Goal: Transaction & Acquisition: Book appointment/travel/reservation

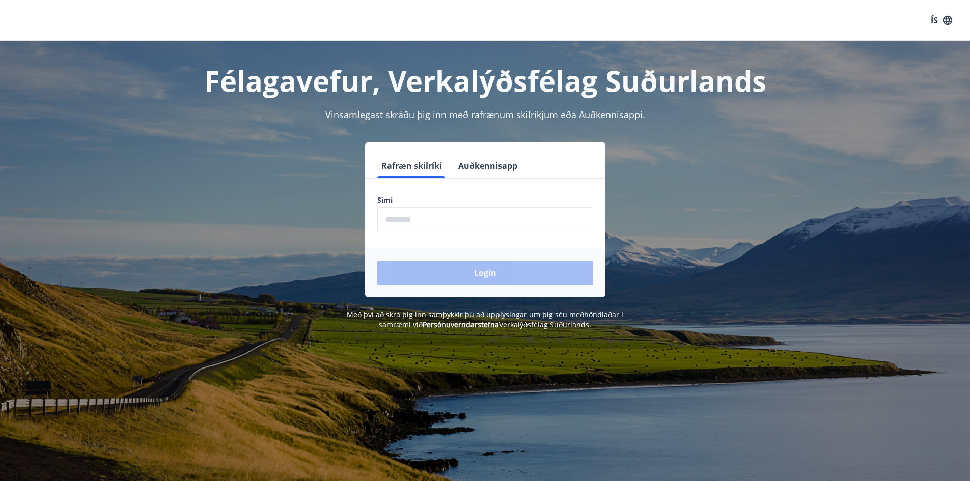
click at [419, 215] on input "phone" at bounding box center [485, 219] width 216 height 25
drag, startPoint x: 488, startPoint y: 159, endPoint x: 482, endPoint y: 180, distance: 22.1
click at [488, 159] on button "Auðkennisapp" at bounding box center [487, 166] width 67 height 24
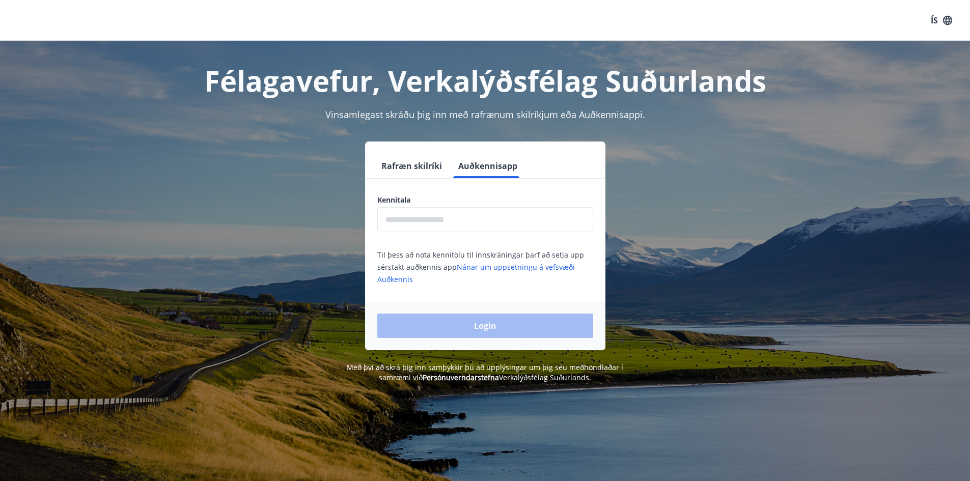
click at [455, 217] on input "text" at bounding box center [485, 219] width 216 height 25
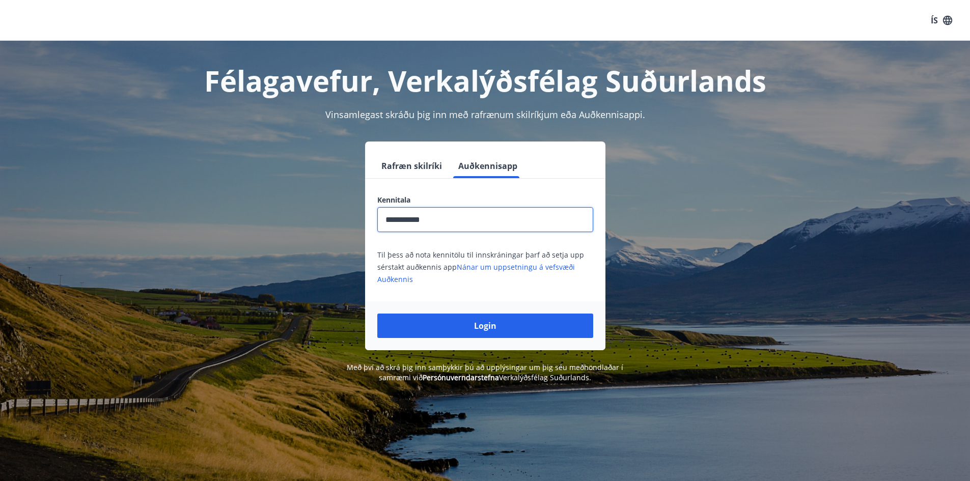
type input "**********"
click at [377, 314] on button "Login" at bounding box center [485, 326] width 216 height 24
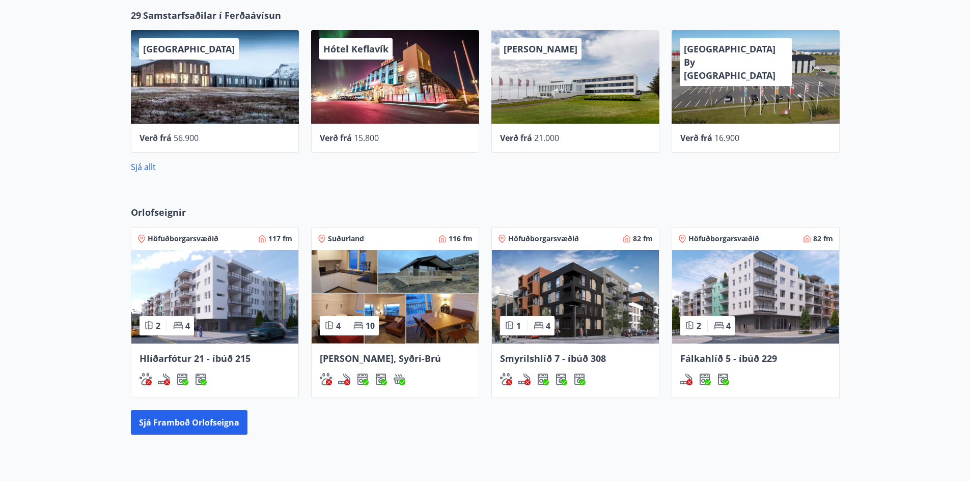
scroll to position [458, 0]
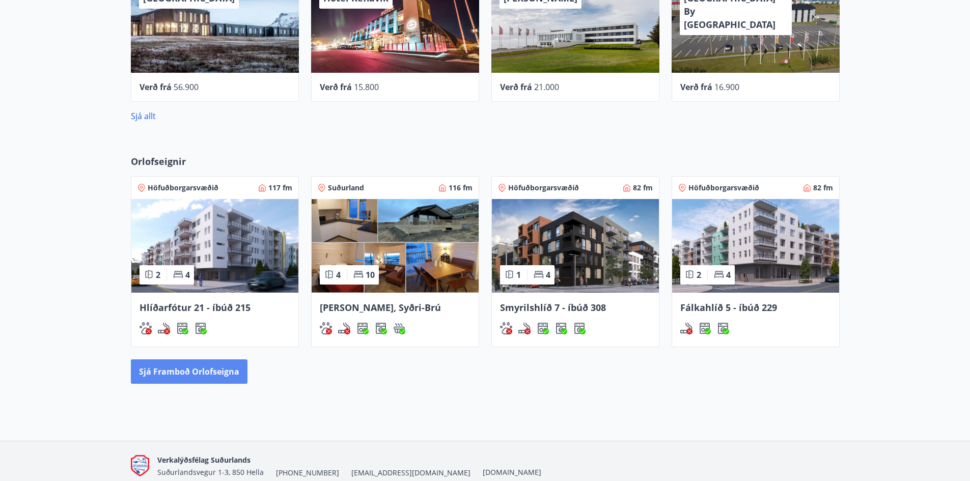
click at [190, 376] on button "Sjá framboð orlofseigna" at bounding box center [189, 371] width 117 height 24
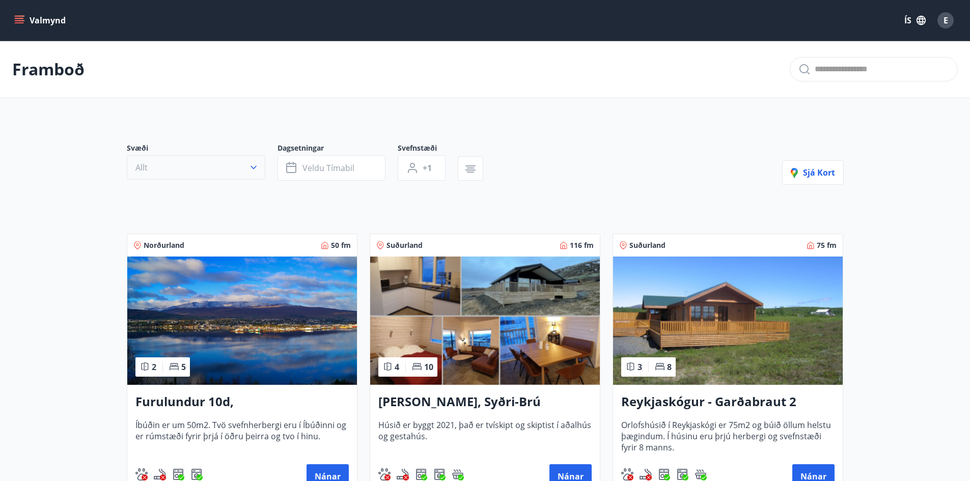
click at [193, 165] on button "Allt" at bounding box center [196, 167] width 138 height 24
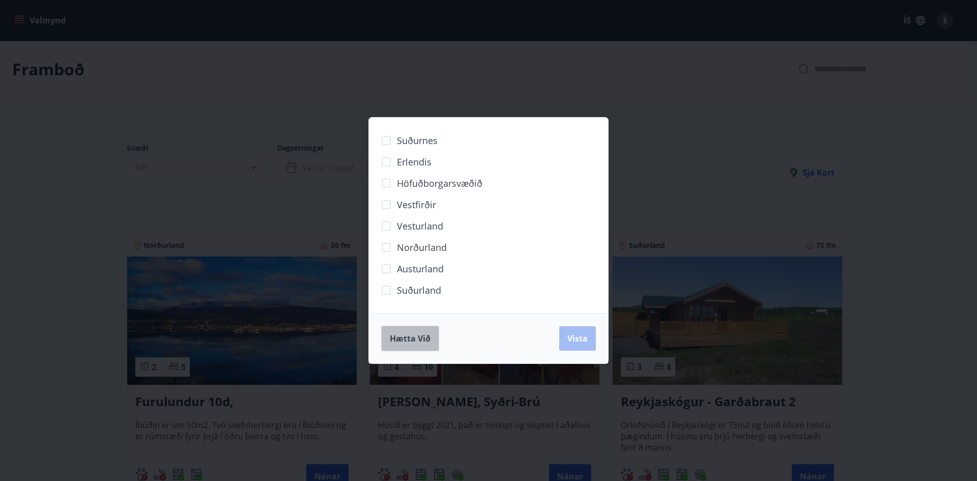
click at [418, 336] on span "Hætta við" at bounding box center [410, 338] width 41 height 11
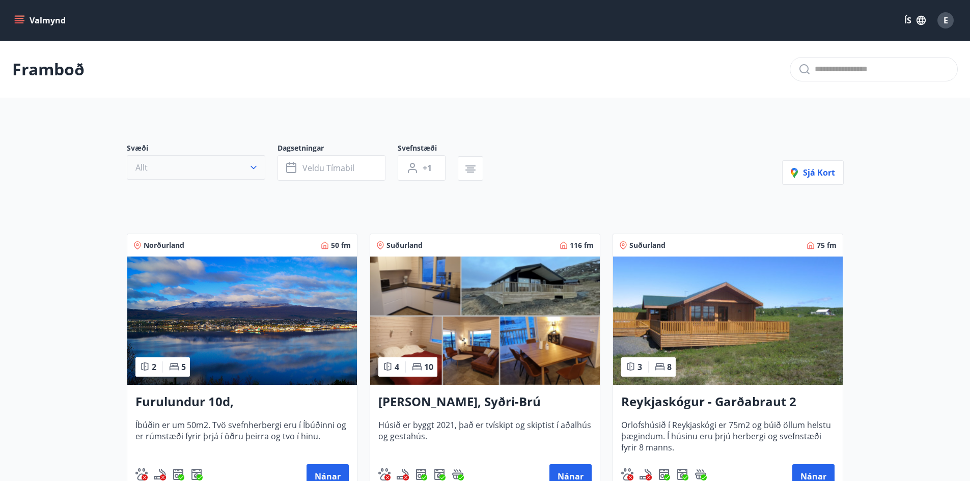
click at [226, 175] on button "Allt" at bounding box center [196, 167] width 138 height 24
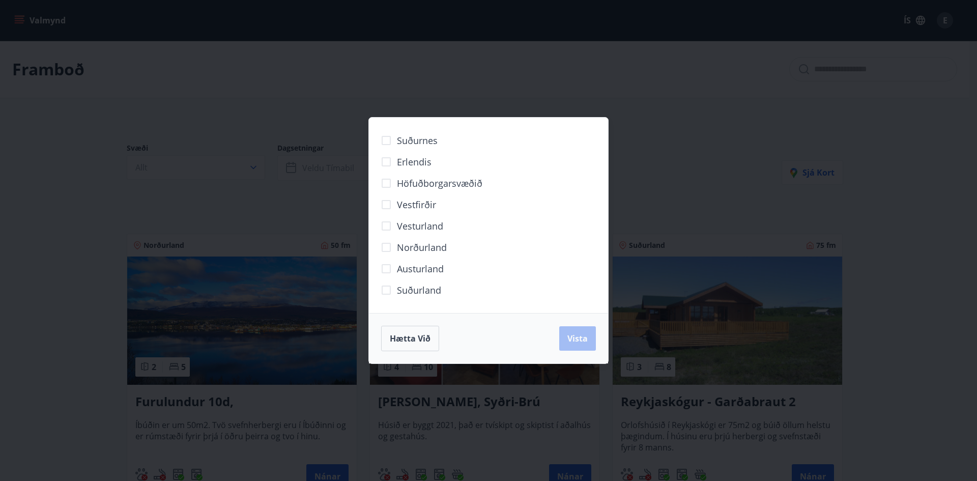
click at [436, 185] on span "Höfuðborgarsvæðið" at bounding box center [440, 183] width 86 height 13
click at [577, 337] on span "Vista" at bounding box center [578, 338] width 20 height 11
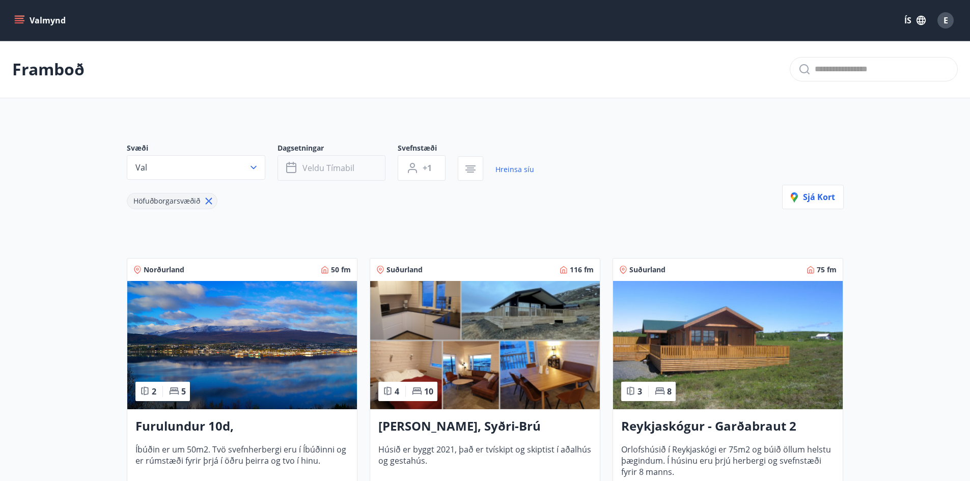
click at [346, 164] on span "Veldu tímabil" at bounding box center [328, 167] width 52 height 11
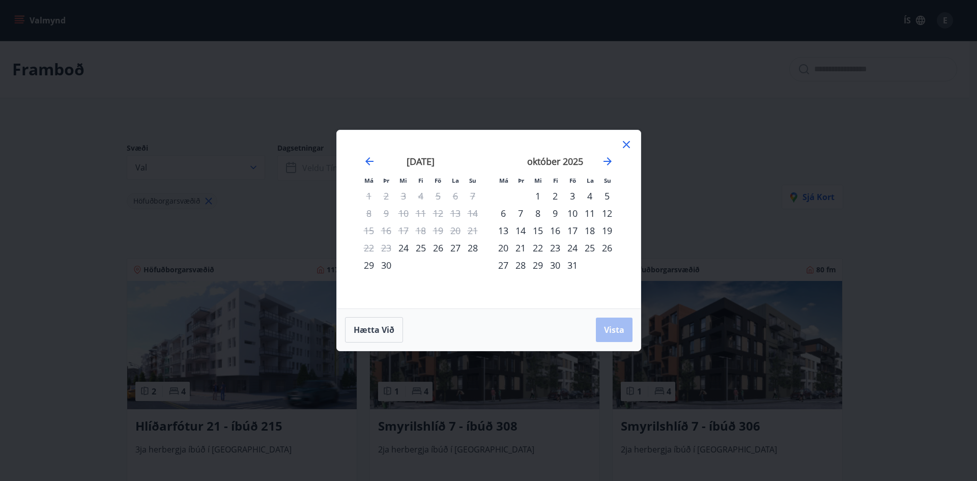
click at [572, 212] on div "10" at bounding box center [572, 213] width 17 height 17
click at [603, 215] on div "12" at bounding box center [607, 213] width 17 height 17
click at [613, 323] on button "Vista" at bounding box center [614, 330] width 37 height 24
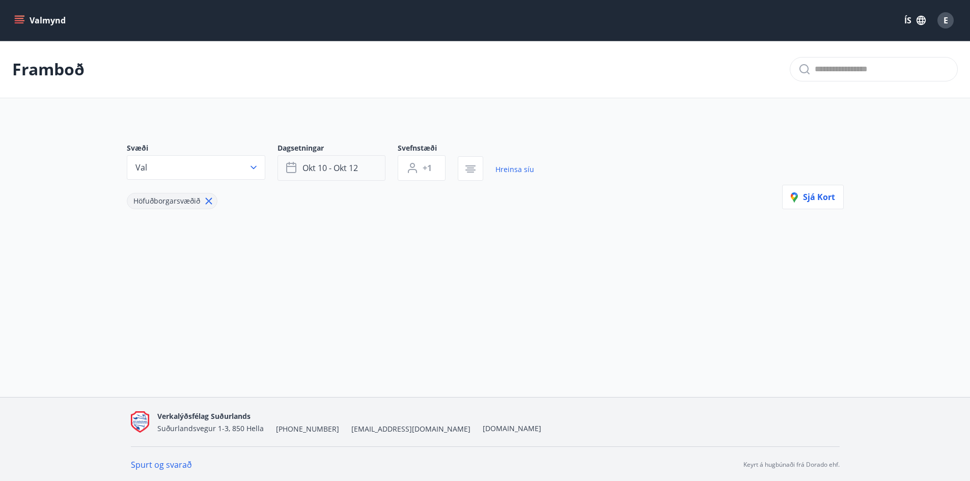
click at [354, 179] on button "okt 10 - okt 12" at bounding box center [331, 167] width 108 height 25
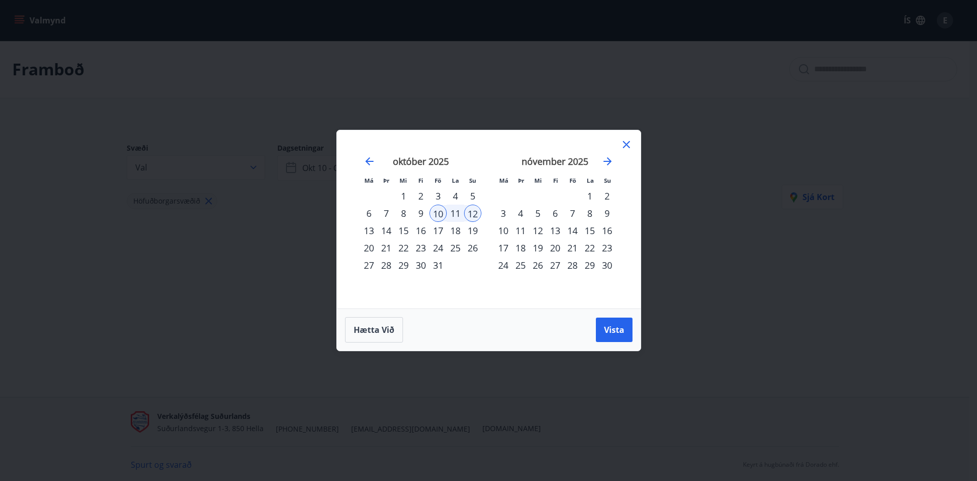
click at [455, 210] on div "11" at bounding box center [455, 213] width 17 height 17
click at [441, 212] on div "10" at bounding box center [438, 213] width 17 height 17
click at [454, 214] on div "11" at bounding box center [455, 213] width 17 height 17
click at [626, 332] on button "Vista" at bounding box center [614, 330] width 37 height 24
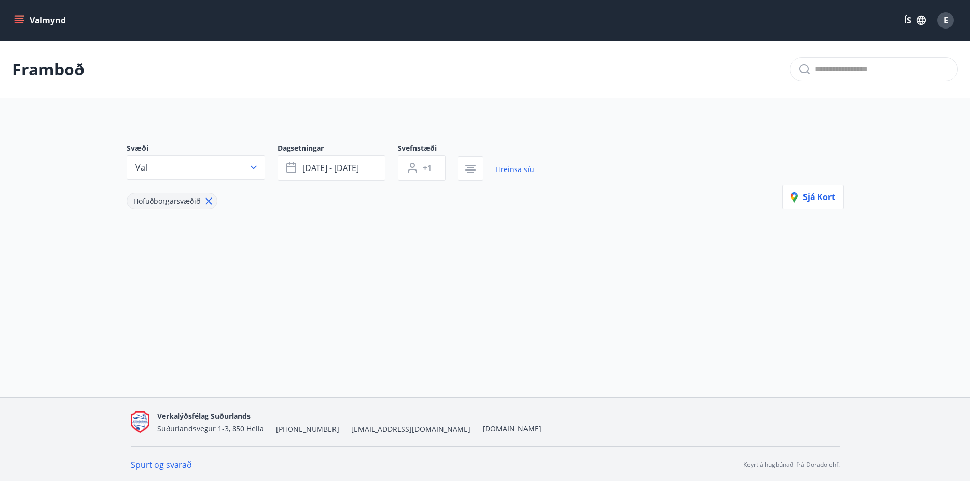
click at [208, 204] on icon at bounding box center [208, 200] width 11 height 11
click at [325, 167] on span "[DATE] - [DATE]" at bounding box center [330, 167] width 57 height 11
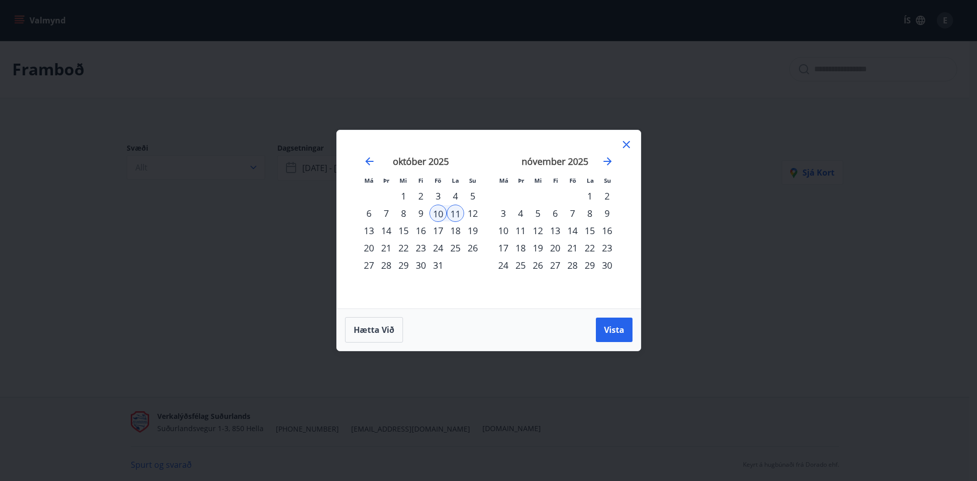
click at [437, 211] on div "10" at bounding box center [438, 213] width 17 height 17
click at [473, 212] on div "12" at bounding box center [472, 213] width 17 height 17
click at [623, 330] on span "Vista" at bounding box center [614, 329] width 20 height 11
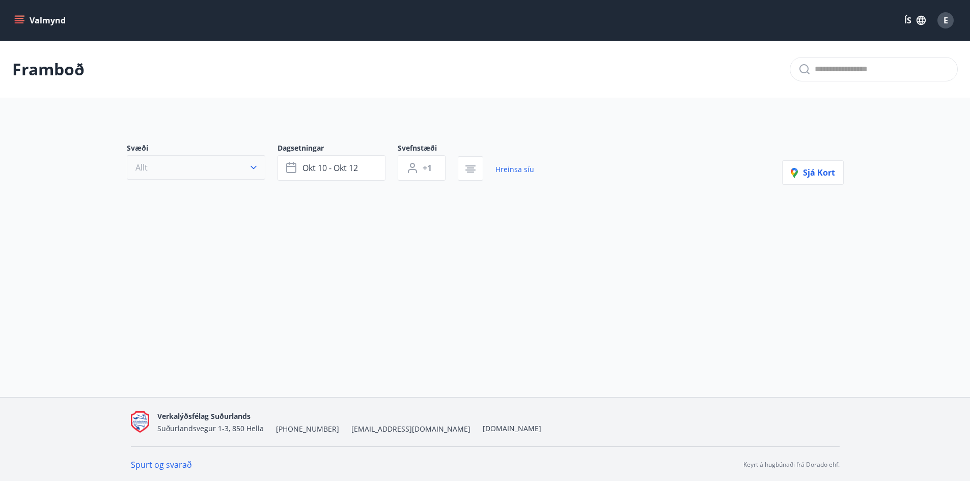
click at [218, 173] on button "Allt" at bounding box center [196, 167] width 138 height 24
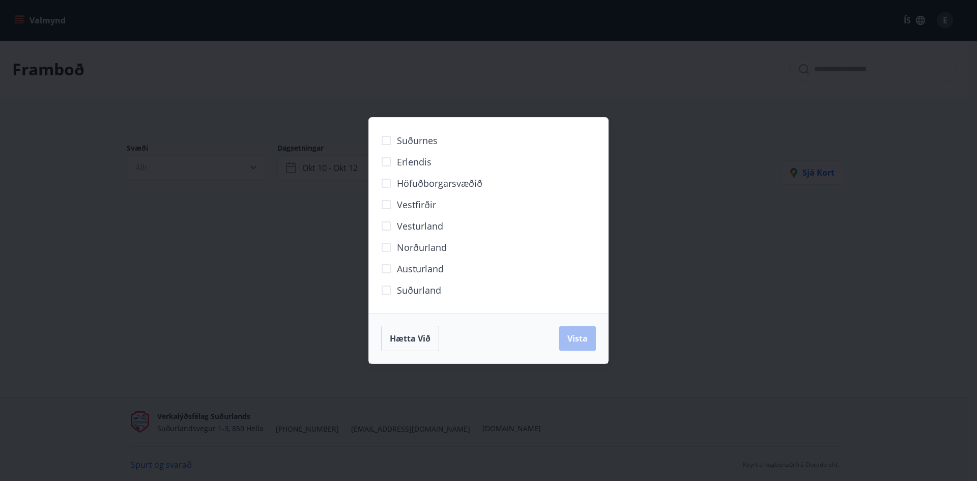
click at [446, 203] on div "Vestfirðir" at bounding box center [488, 204] width 215 height 21
click at [412, 331] on button "Hætta við" at bounding box center [410, 338] width 58 height 25
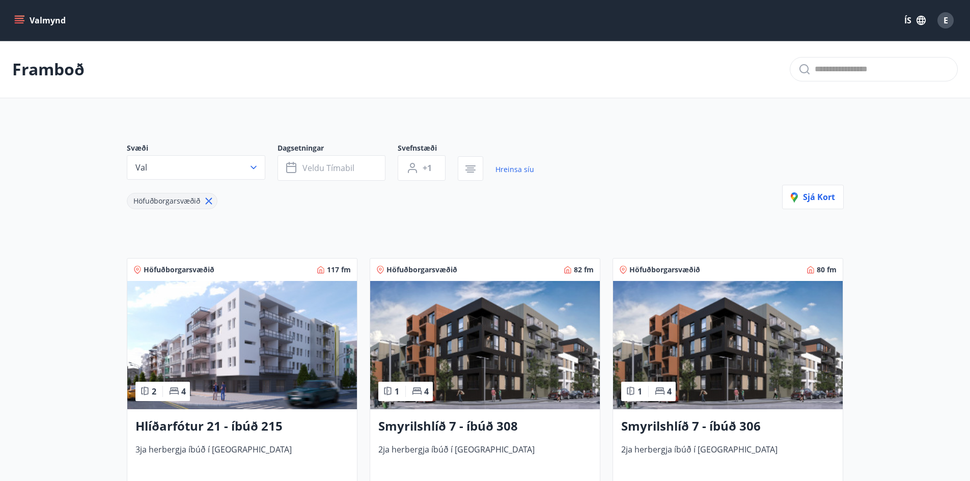
click at [211, 198] on icon at bounding box center [208, 201] width 7 height 7
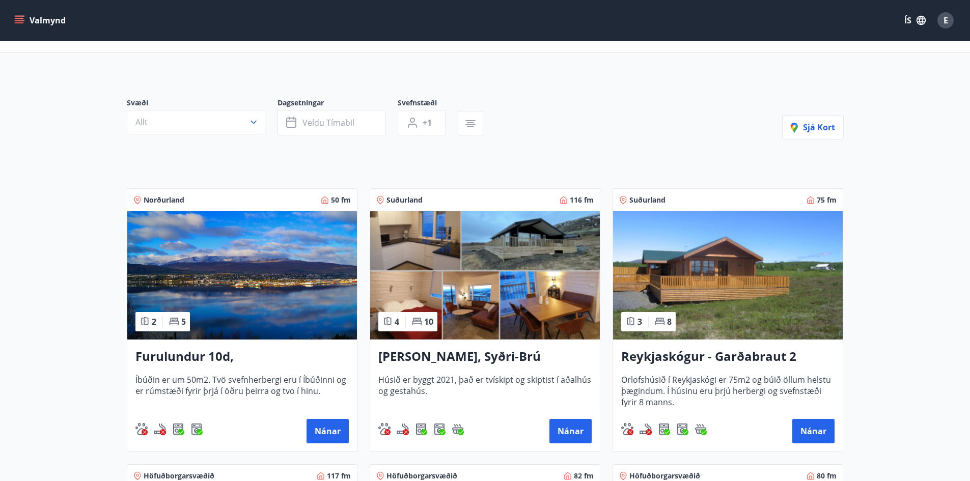
scroll to position [102, 0]
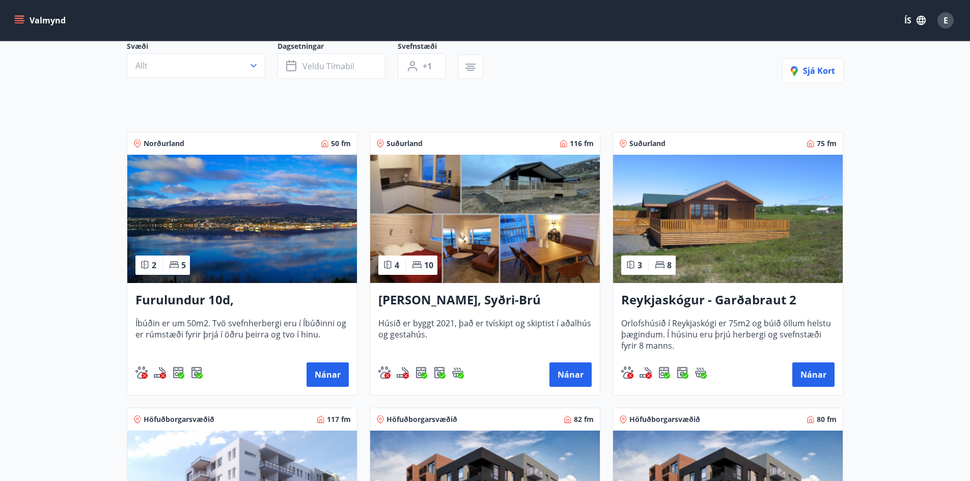
drag, startPoint x: 570, startPoint y: 378, endPoint x: 512, endPoint y: 381, distance: 58.1
click at [512, 381] on div "Nánar" at bounding box center [484, 374] width 213 height 24
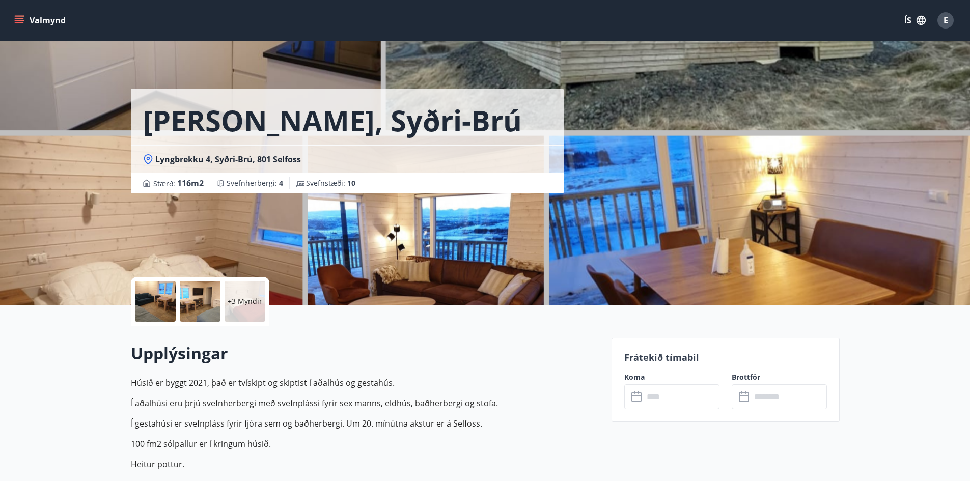
scroll to position [102, 0]
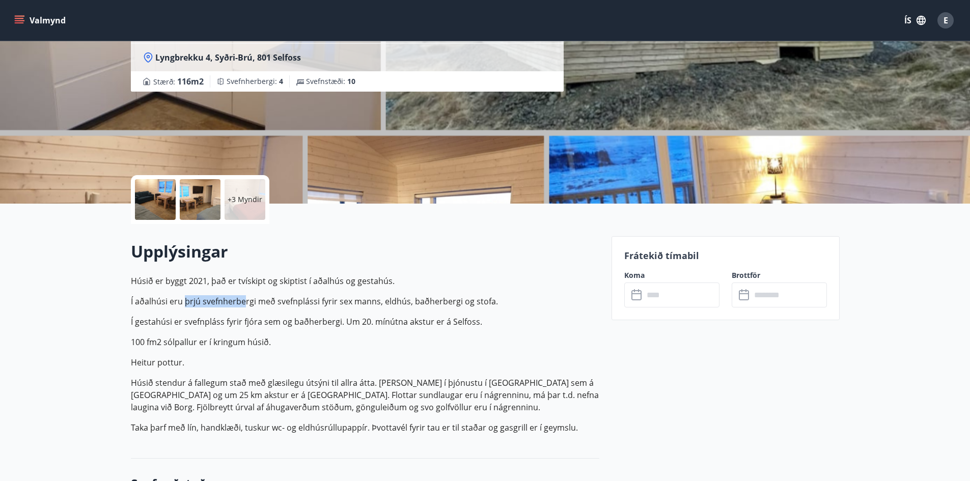
drag, startPoint x: 184, startPoint y: 300, endPoint x: 243, endPoint y: 300, distance: 59.6
click at [243, 300] on p "Í aðalhúsi eru þrjú svefnherbergi með svefnplássi fyrir sex manns, eldhús, baðh…" at bounding box center [365, 301] width 468 height 12
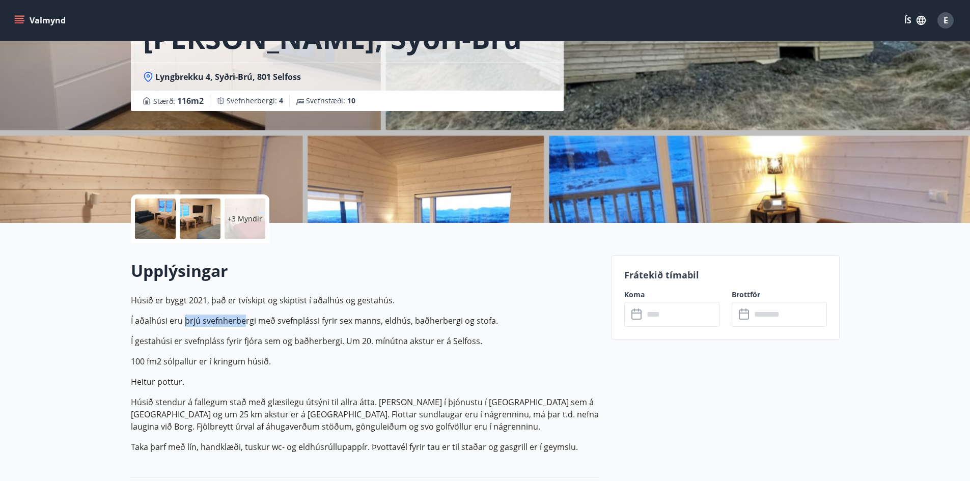
scroll to position [0, 0]
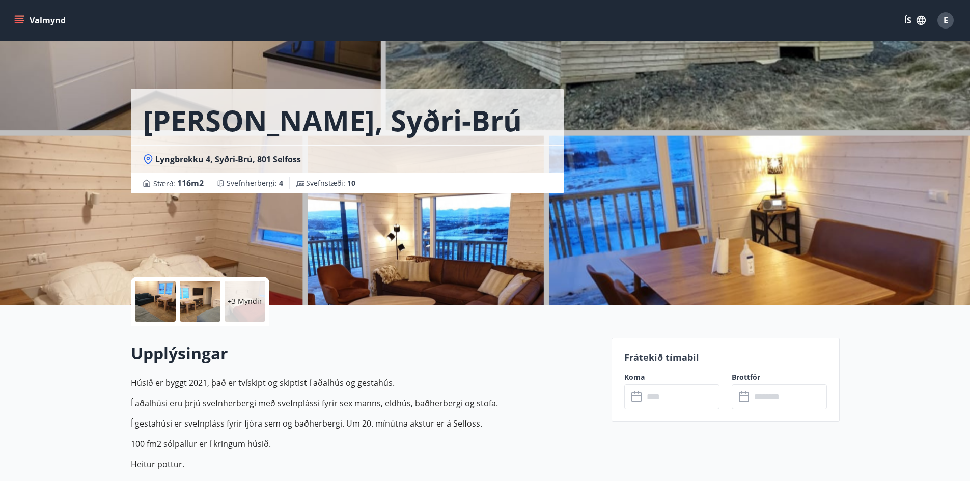
click at [548, 384] on p "Húsið er byggt 2021, það er tvískipt og skiptist í aðalhús og gestahús." at bounding box center [365, 383] width 468 height 12
click at [683, 393] on input "text" at bounding box center [681, 396] width 76 height 25
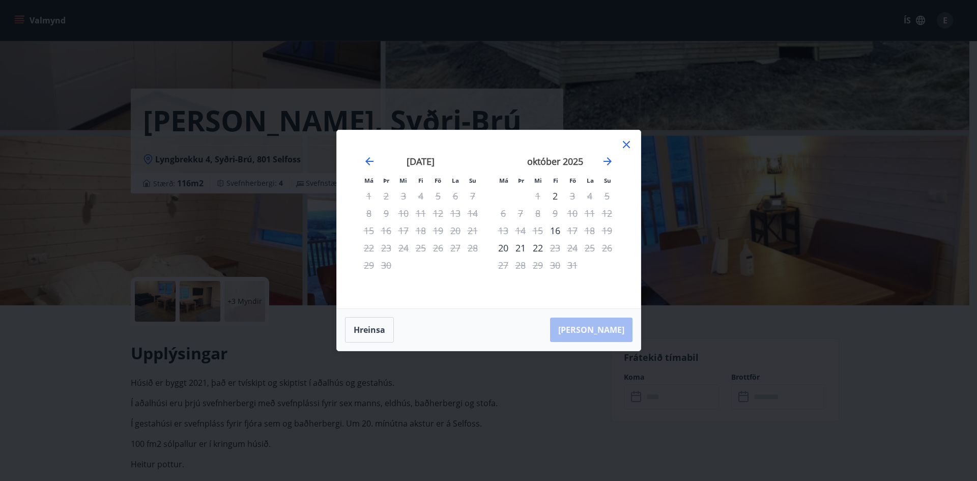
click at [209, 128] on div "Má Þr Mi Fi Fö La Su Má Þr Mi Fi Fö La Su [DATE] 1 2 3 4 5 6 7 8 9 10 11 12 13 …" at bounding box center [488, 240] width 977 height 481
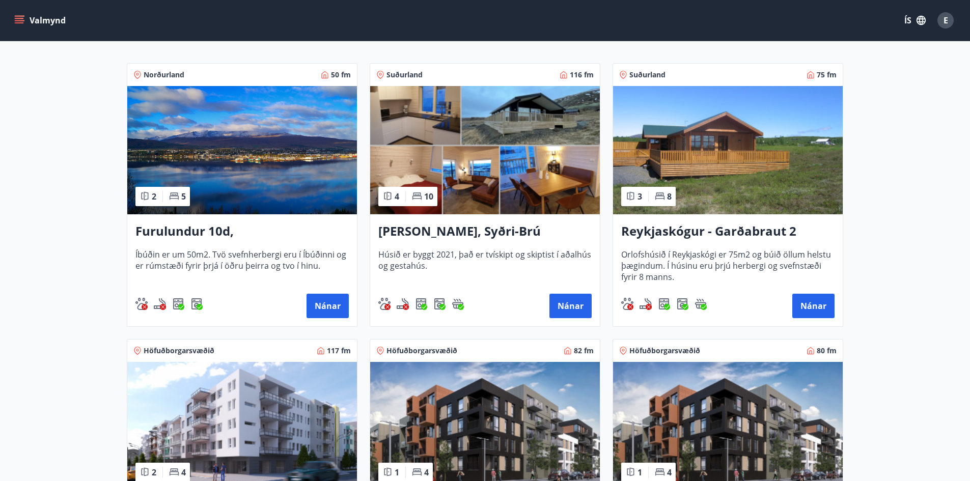
scroll to position [204, 0]
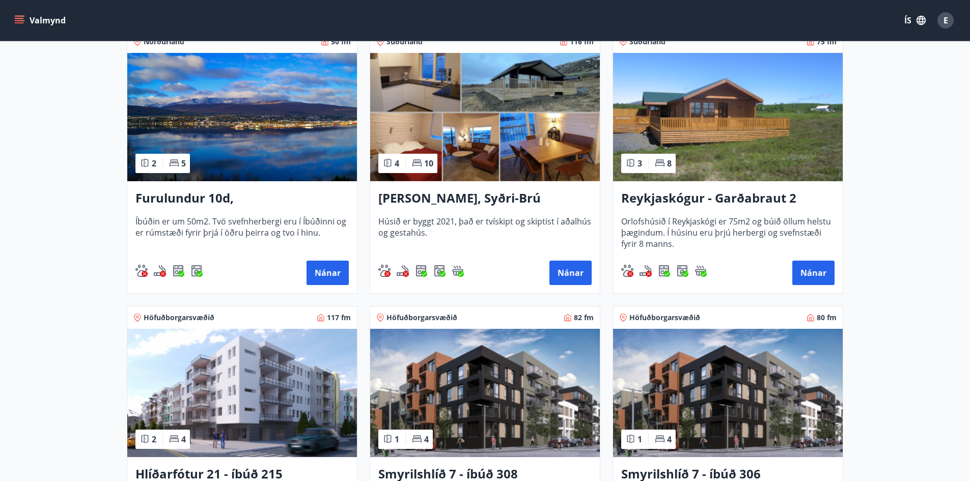
drag, startPoint x: 338, startPoint y: 267, endPoint x: 81, endPoint y: 220, distance: 260.8
click at [77, 220] on main "Framboð Svæði Allt Dagsetningar Veldu tímabil Svefnstæði +1 Sjá kort Norðurland…" at bounding box center [485, 345] width 970 height 1017
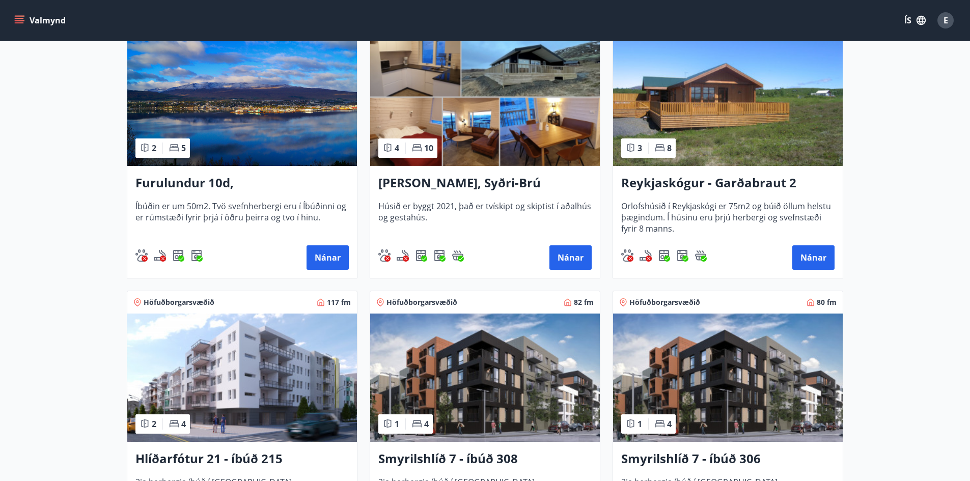
scroll to position [305, 0]
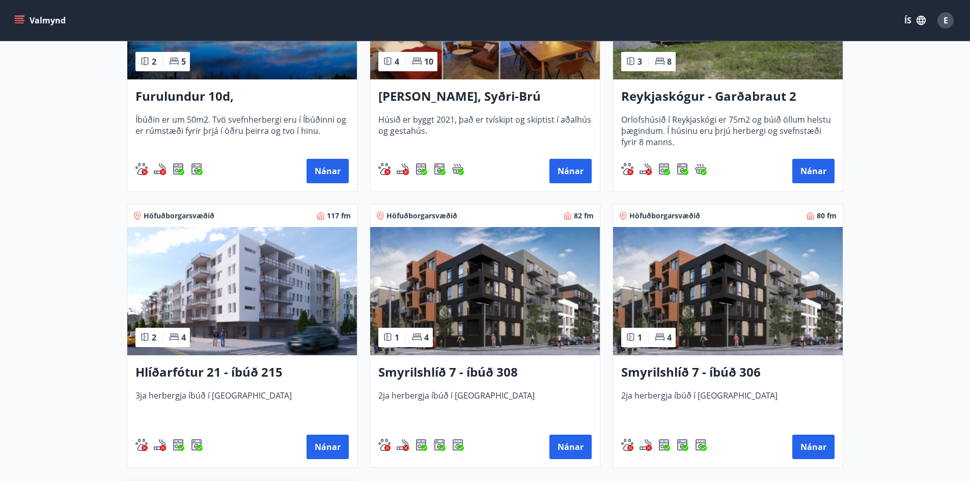
click at [700, 387] on div "Smyrilshlíð 7 - íbúð 306 2ja herbergja íbúð í [GEOGRAPHIC_DATA] [GEOGRAPHIC_DAT…" at bounding box center [728, 411] width 230 height 112
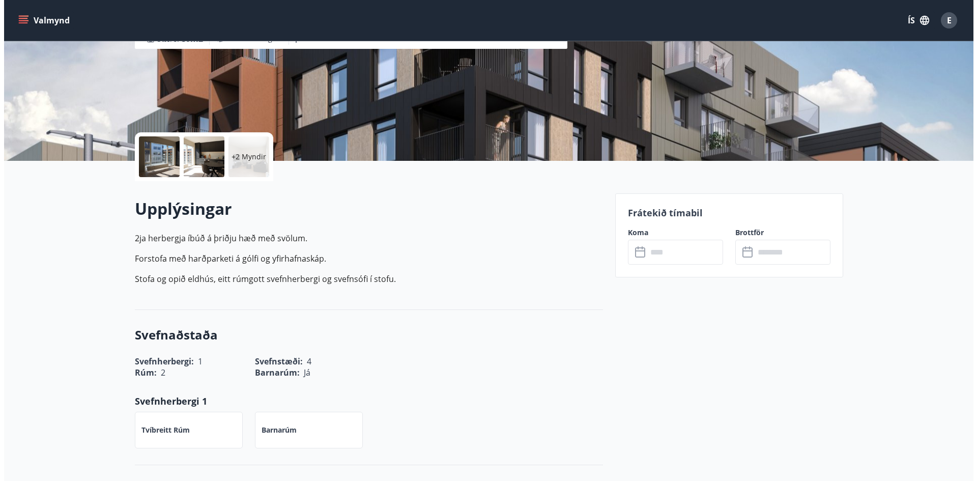
scroll to position [305, 0]
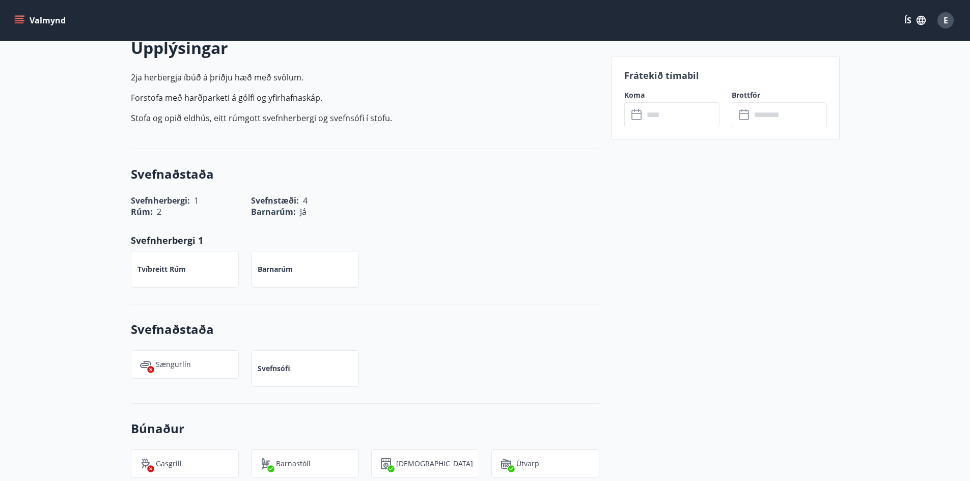
click at [660, 106] on input "text" at bounding box center [681, 114] width 76 height 25
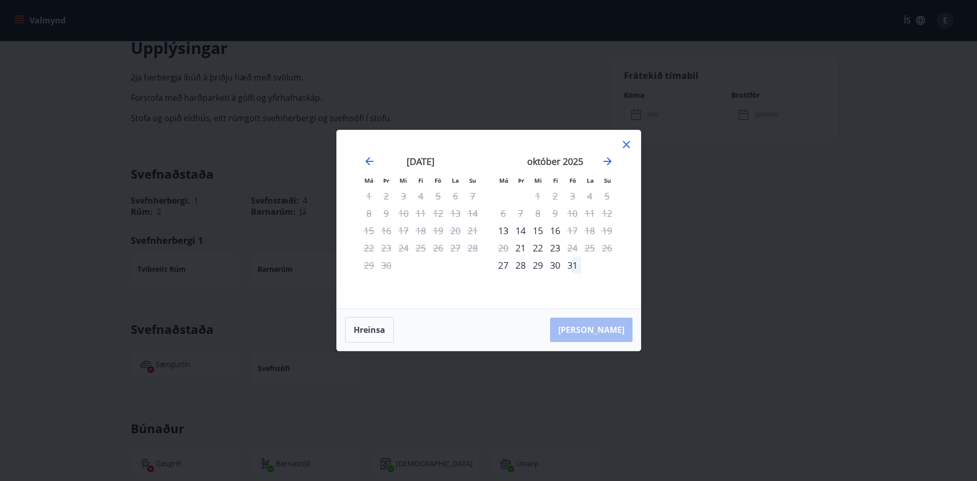
click at [625, 145] on icon at bounding box center [627, 144] width 12 height 12
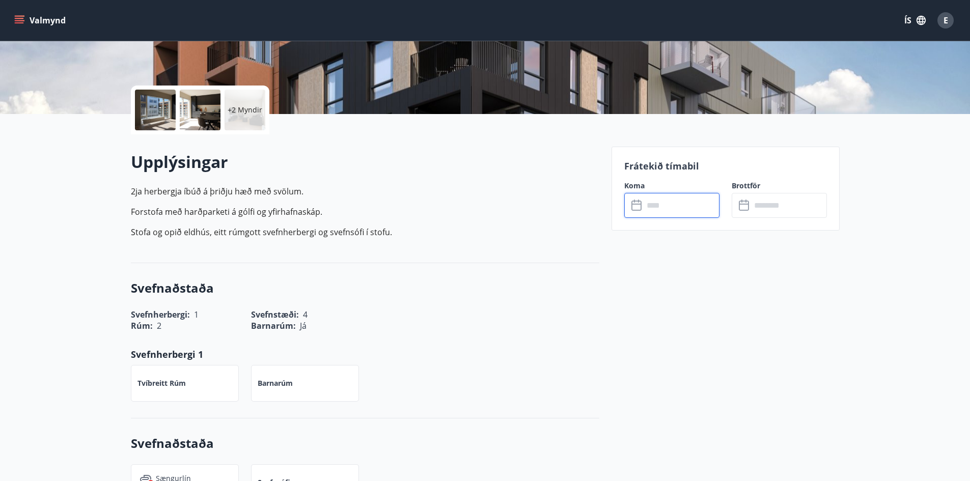
scroll to position [102, 0]
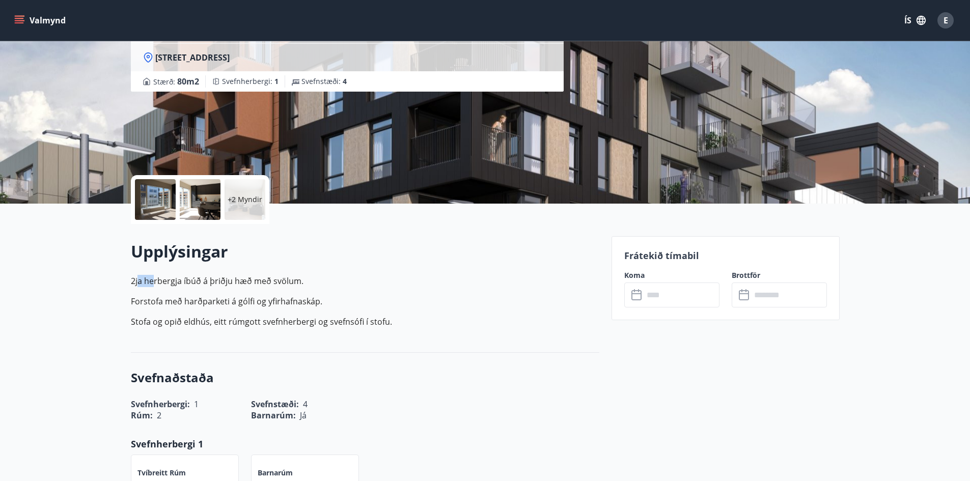
drag, startPoint x: 138, startPoint y: 281, endPoint x: 161, endPoint y: 281, distance: 22.4
click at [152, 281] on p "2ja herbergja íbúð á þriðju hæð með svölum." at bounding box center [365, 281] width 468 height 12
drag, startPoint x: 203, startPoint y: 282, endPoint x: 245, endPoint y: 281, distance: 41.8
click at [243, 281] on p "2ja herbergja íbúð á þriðju hæð með svölum." at bounding box center [365, 281] width 468 height 12
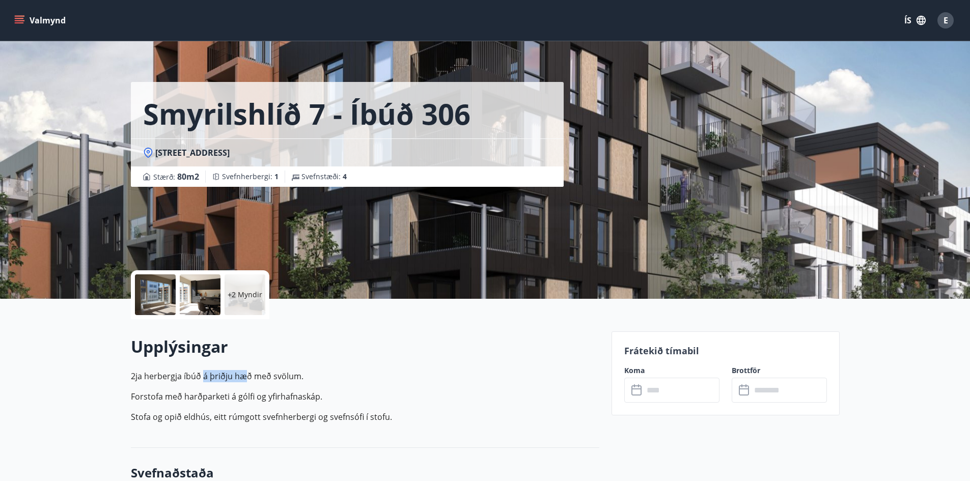
scroll to position [0, 0]
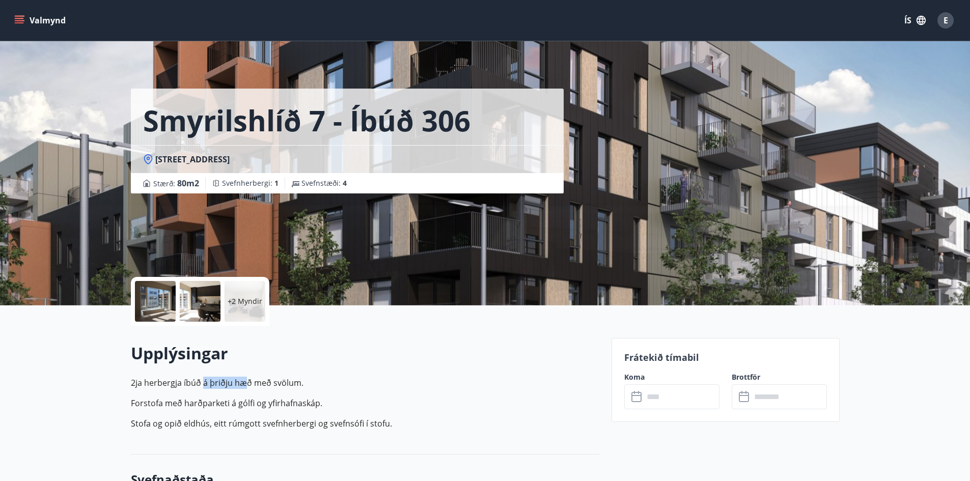
click at [684, 403] on input "text" at bounding box center [681, 396] width 76 height 25
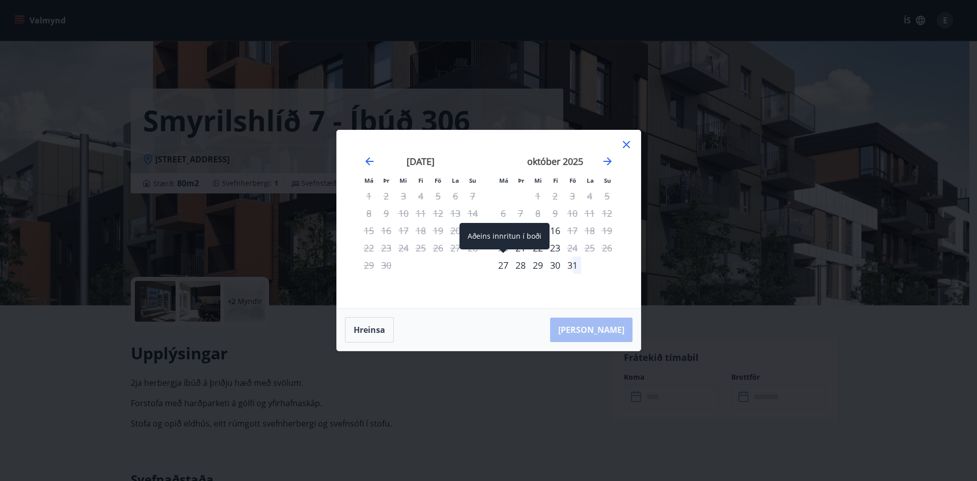
click at [504, 266] on div "27" at bounding box center [503, 265] width 17 height 17
click at [569, 266] on div "31" at bounding box center [572, 265] width 17 height 17
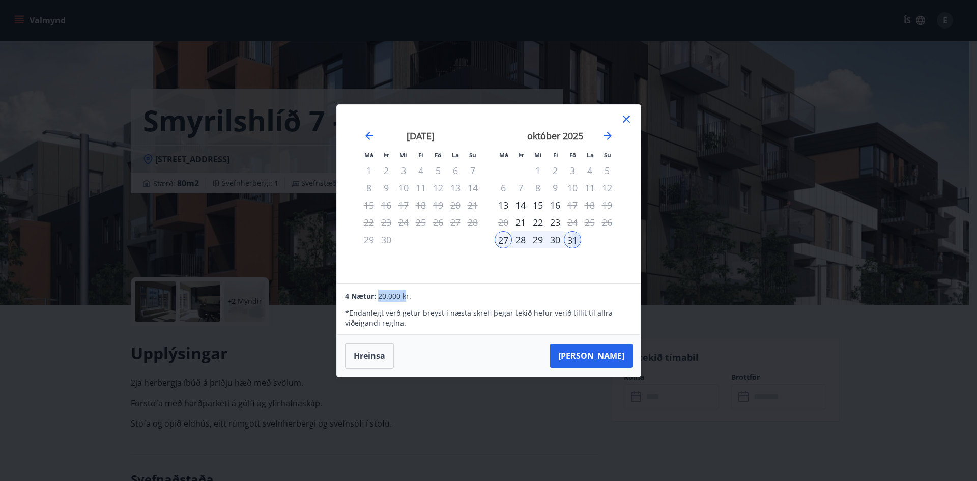
drag, startPoint x: 376, startPoint y: 298, endPoint x: 405, endPoint y: 293, distance: 29.0
click at [405, 293] on div "4 Nætur: 20.000 kr." at bounding box center [488, 296] width 287 height 12
click at [429, 275] on div "Má Þr Mi Fi Fö La Su Má Þr Mi Fi Fö La Su [DATE] 1 2 3 4 5 6 7 8 9 10 11 12 13 …" at bounding box center [489, 194] width 304 height 178
click at [626, 120] on icon at bounding box center [627, 119] width 12 height 12
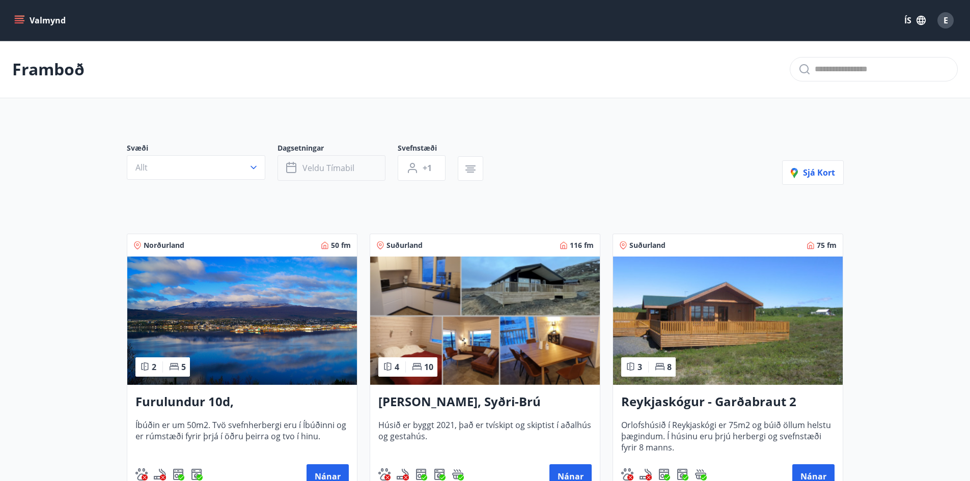
click at [331, 167] on span "Veldu tímabil" at bounding box center [328, 167] width 52 height 11
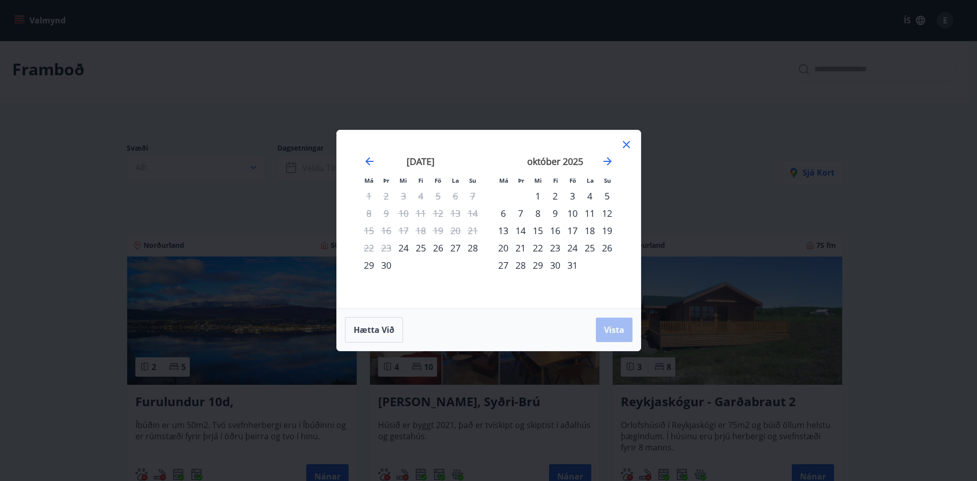
click at [555, 232] on div "16" at bounding box center [555, 230] width 17 height 17
click at [504, 248] on div "20" at bounding box center [503, 247] width 17 height 17
drag, startPoint x: 616, startPoint y: 331, endPoint x: 493, endPoint y: 310, distance: 124.5
click at [616, 331] on span "Vista" at bounding box center [614, 329] width 20 height 11
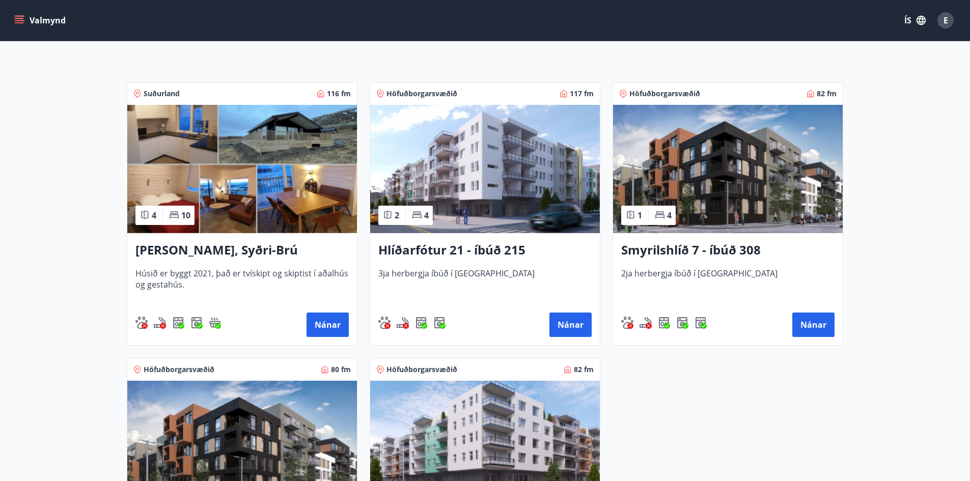
scroll to position [153, 0]
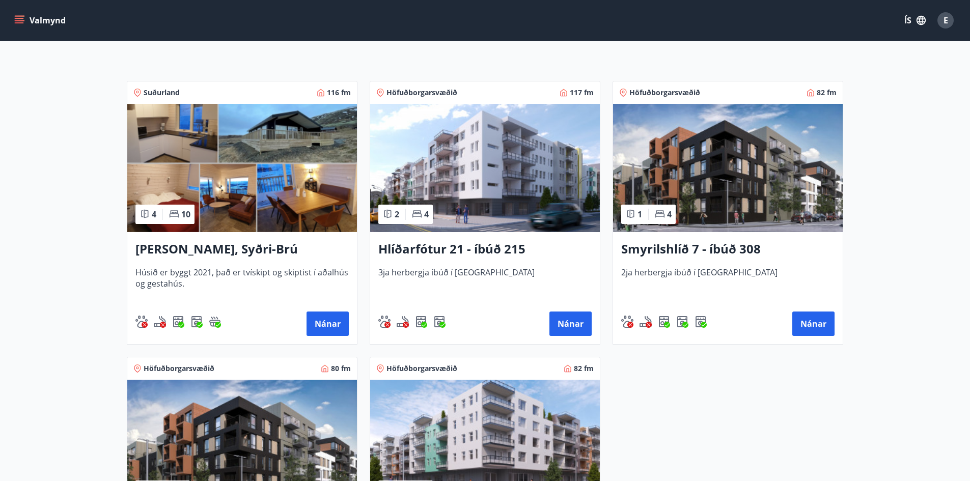
click at [499, 292] on span "3ja herbergja íbúð í [GEOGRAPHIC_DATA]" at bounding box center [484, 284] width 213 height 34
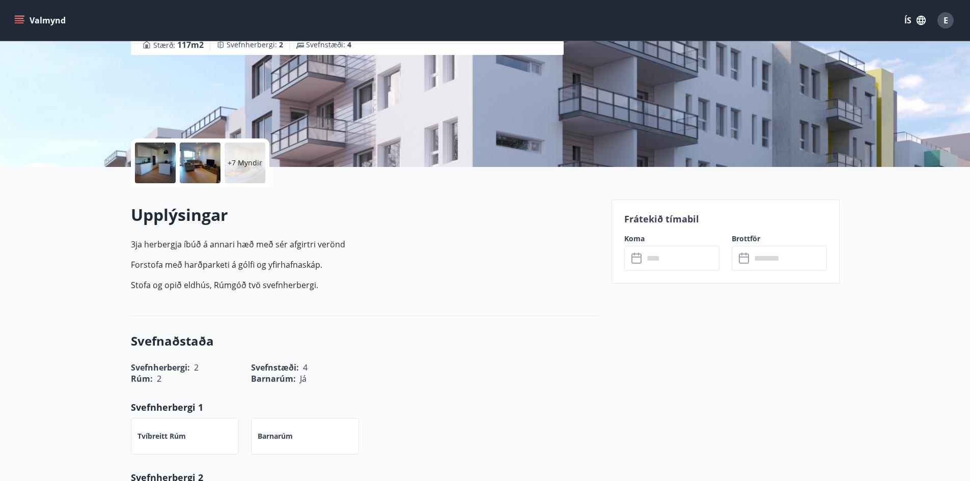
scroll to position [153, 0]
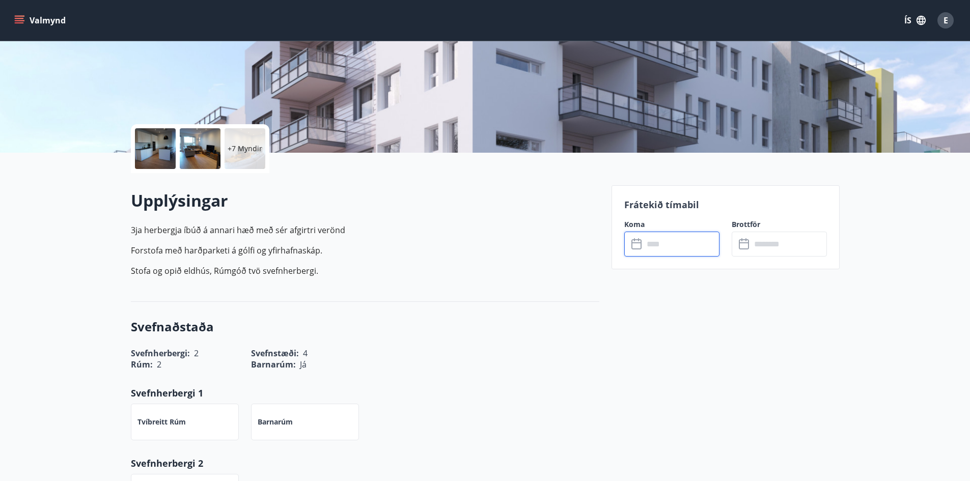
click at [670, 232] on input "text" at bounding box center [681, 244] width 76 height 25
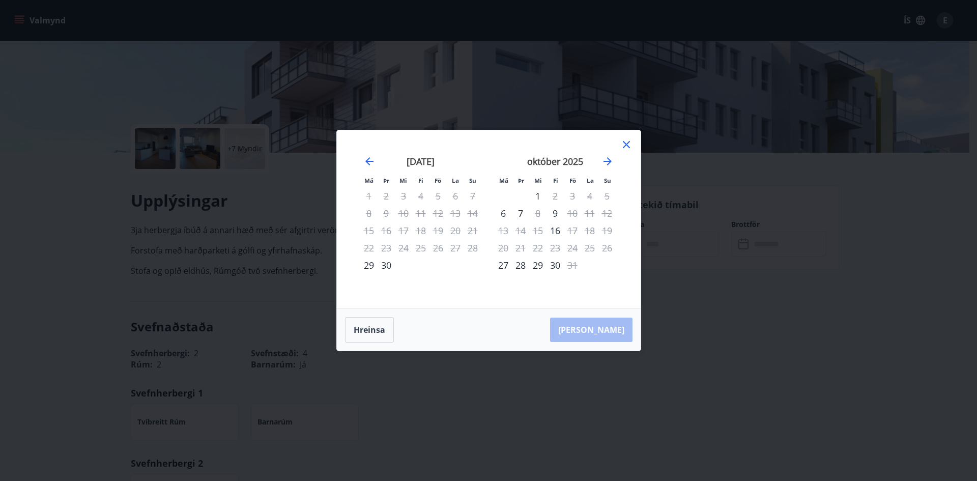
click at [627, 142] on icon at bounding box center [627, 144] width 12 height 12
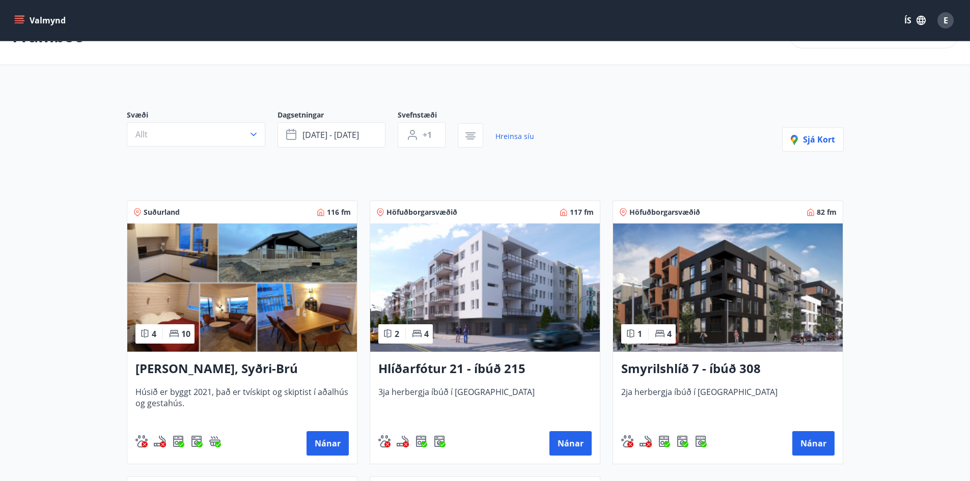
scroll to position [51, 0]
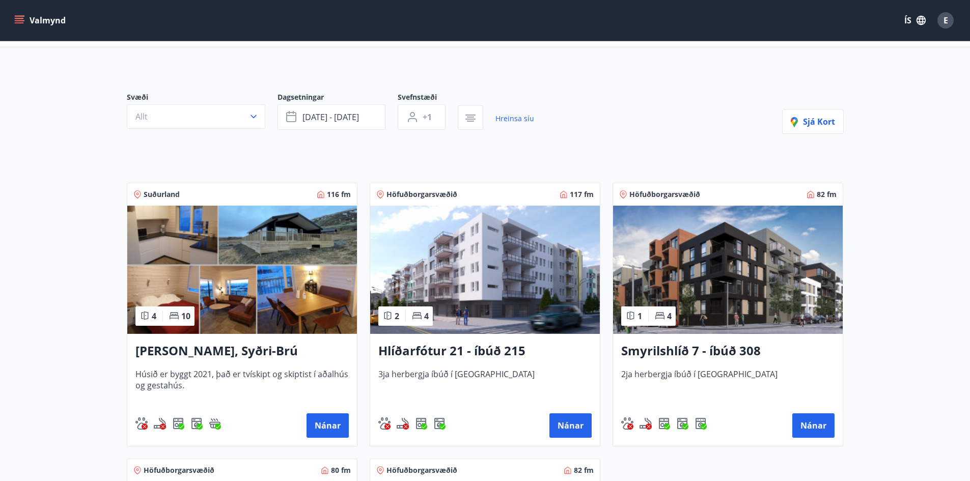
drag, startPoint x: 247, startPoint y: 272, endPoint x: 256, endPoint y: 249, distance: 25.0
click at [256, 249] on img at bounding box center [242, 270] width 230 height 128
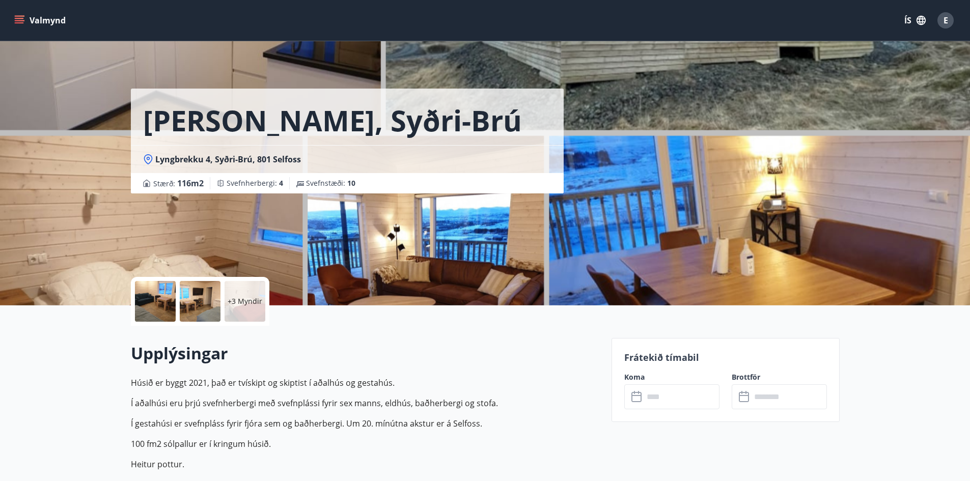
click at [677, 398] on input "text" at bounding box center [681, 396] width 76 height 25
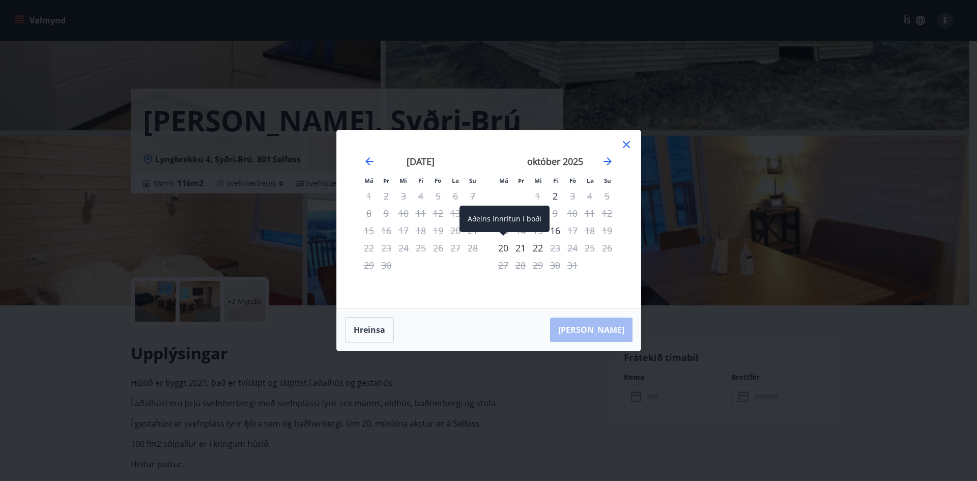
click at [508, 245] on div "20" at bounding box center [503, 247] width 17 height 17
click at [628, 142] on icon at bounding box center [627, 144] width 12 height 12
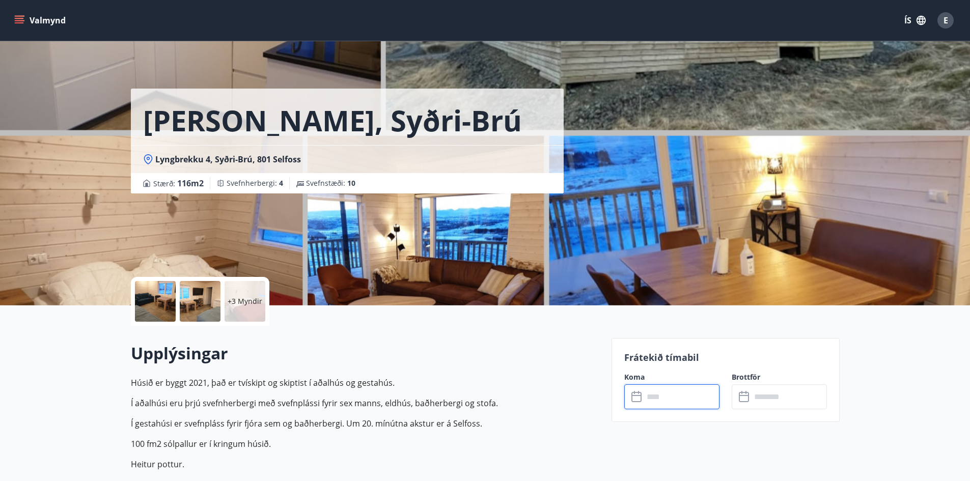
click at [652, 399] on input "text" at bounding box center [681, 396] width 76 height 25
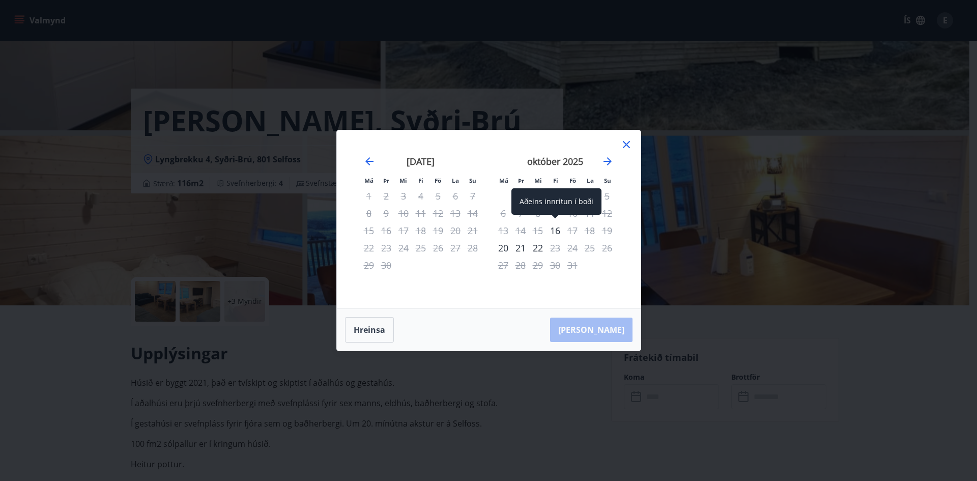
click at [557, 230] on div "16" at bounding box center [555, 230] width 17 height 17
click at [574, 230] on div "17" at bounding box center [572, 230] width 17 height 17
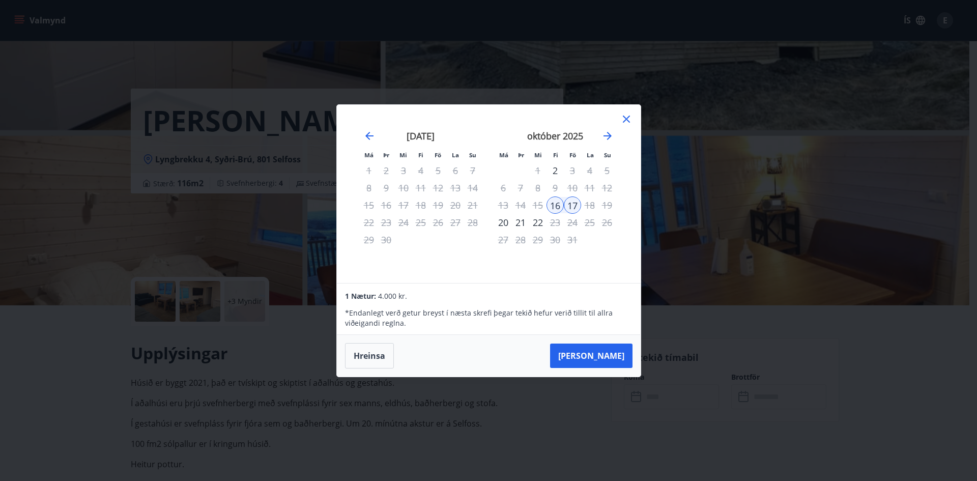
click at [629, 116] on icon at bounding box center [626, 119] width 7 height 7
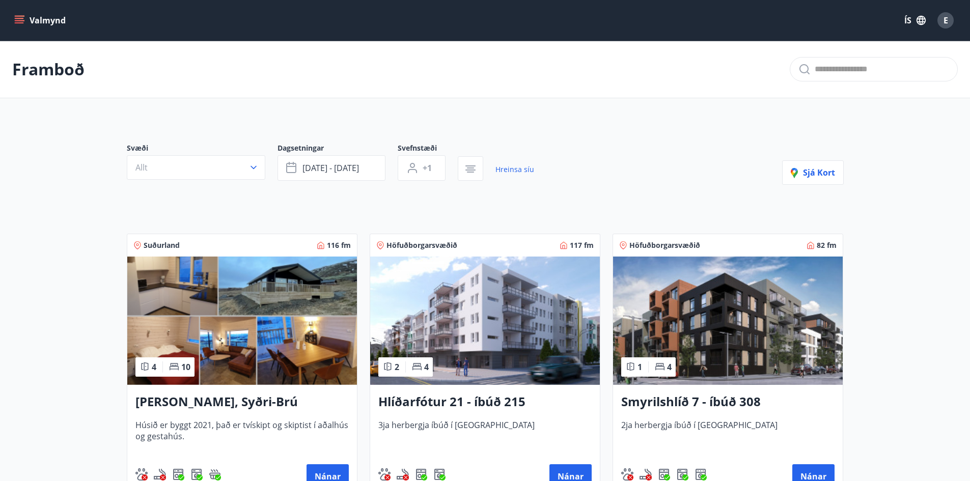
click at [426, 262] on img at bounding box center [485, 321] width 230 height 128
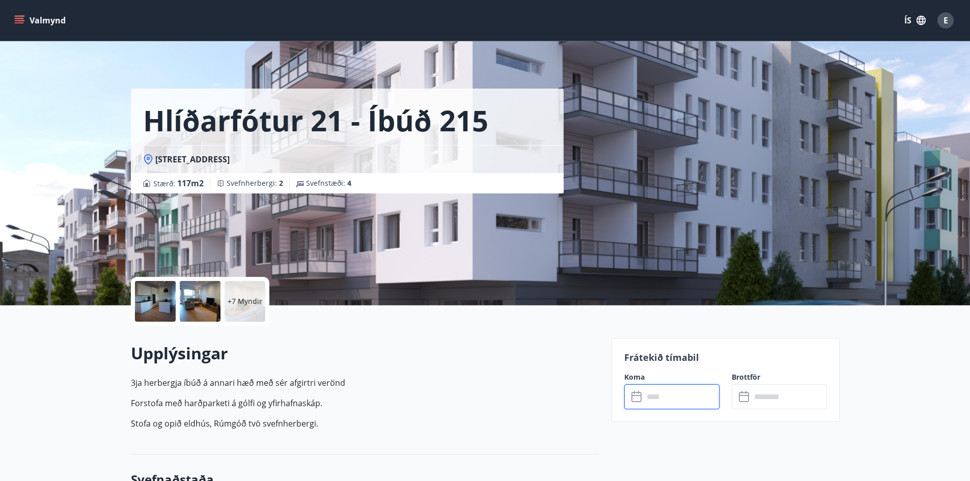
click at [657, 406] on input "text" at bounding box center [681, 396] width 76 height 25
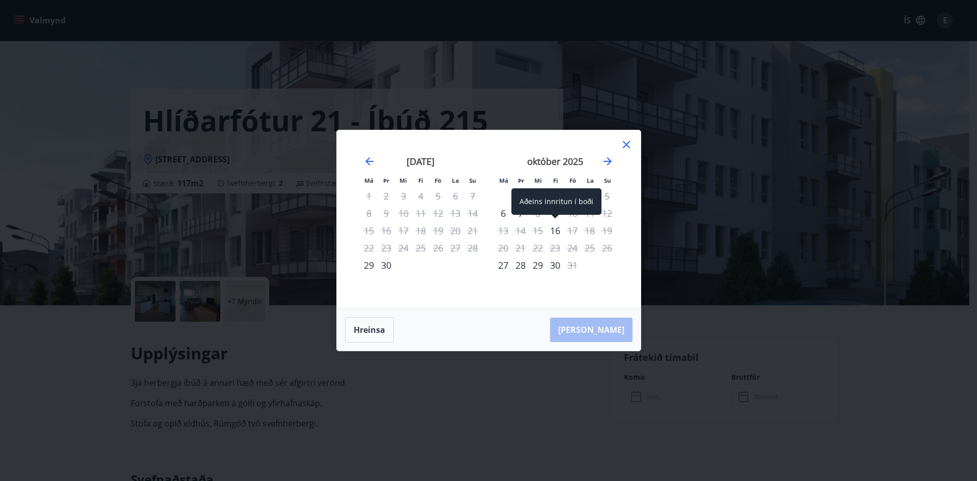
click at [553, 228] on div "16" at bounding box center [555, 230] width 17 height 17
click at [573, 233] on div "17" at bounding box center [572, 230] width 17 height 17
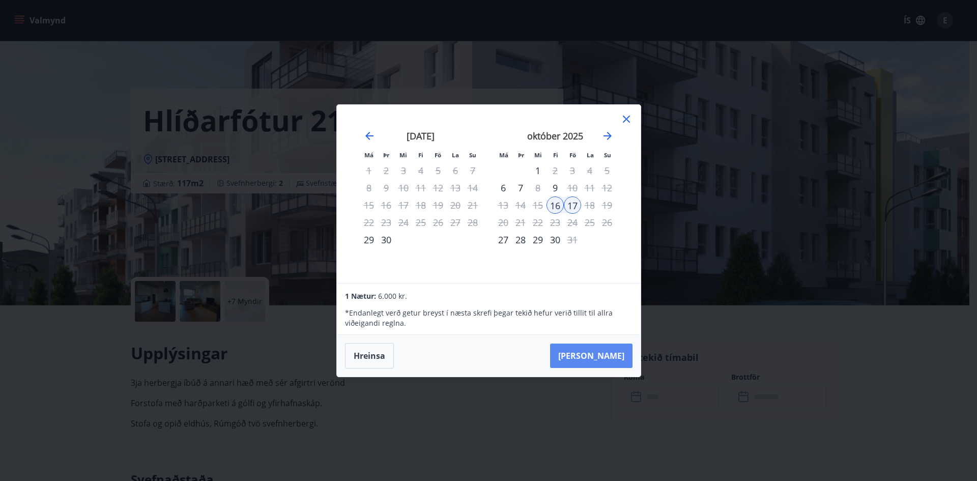
click at [609, 355] on button "[PERSON_NAME]" at bounding box center [591, 356] width 82 height 24
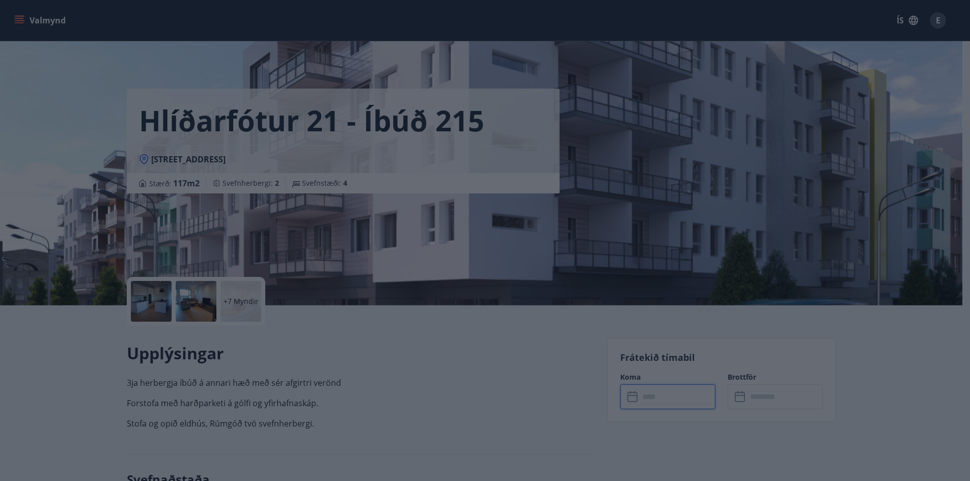
type input "******"
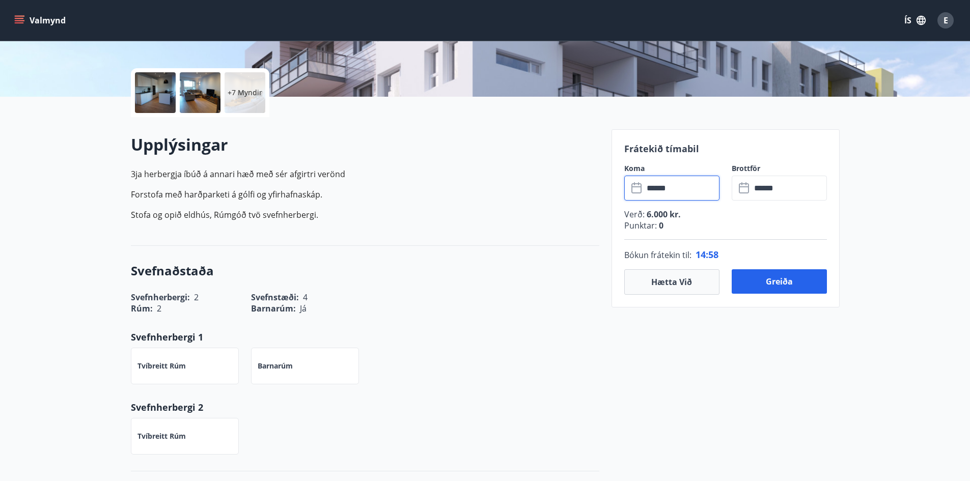
scroll to position [255, 0]
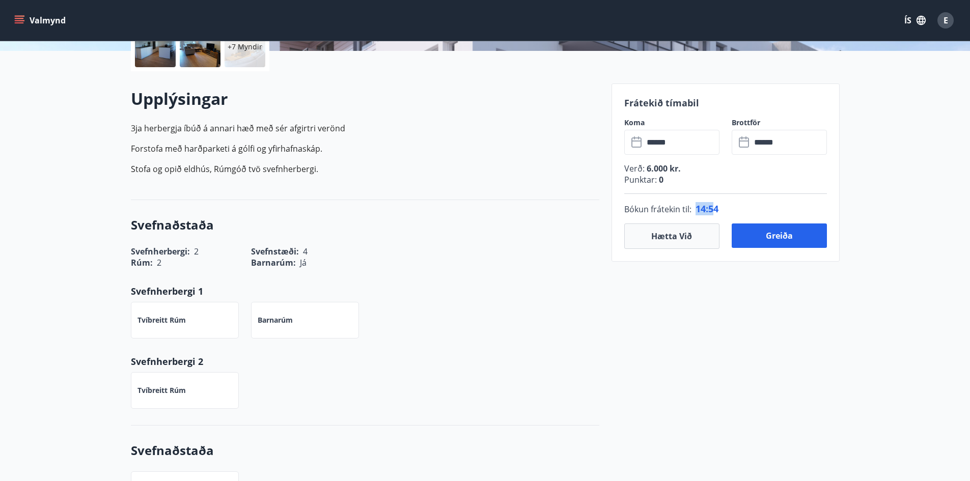
drag, startPoint x: 717, startPoint y: 208, endPoint x: 695, endPoint y: 210, distance: 21.9
click at [695, 210] on p "Bókun frátekin til : 14 : 54" at bounding box center [725, 208] width 203 height 13
click at [700, 207] on span "14 :" at bounding box center [701, 209] width 13 height 12
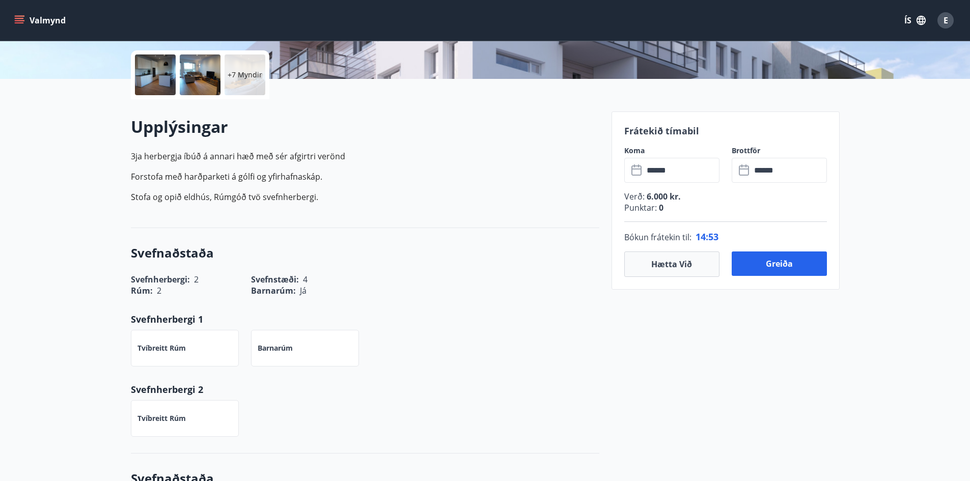
scroll to position [153, 0]
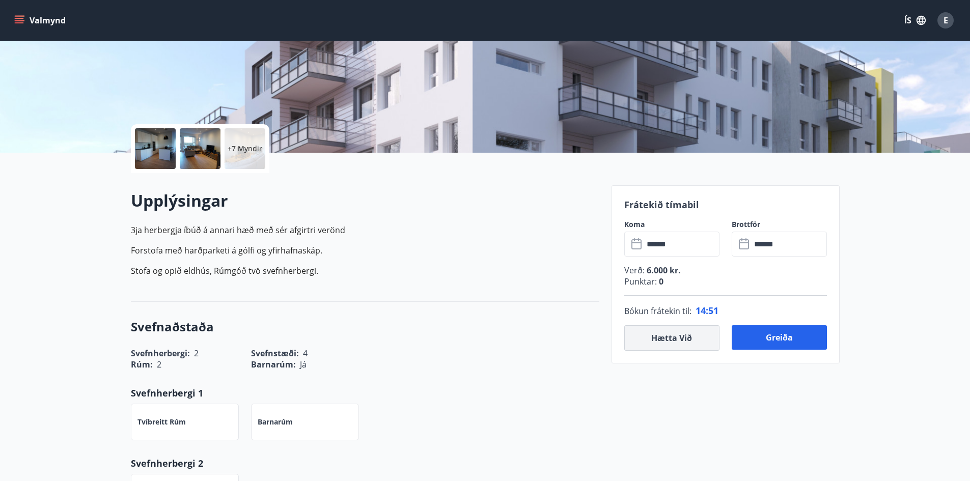
click at [668, 340] on button "Hætta við" at bounding box center [671, 337] width 95 height 25
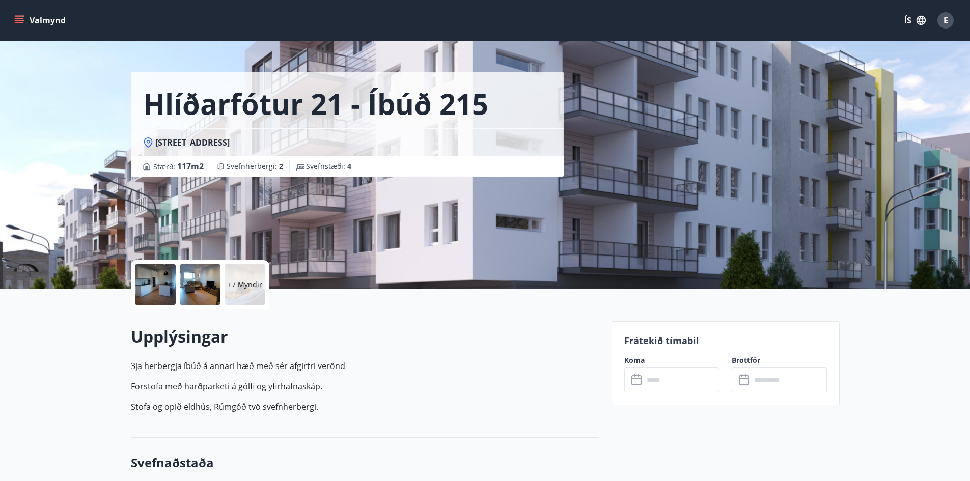
scroll to position [0, 0]
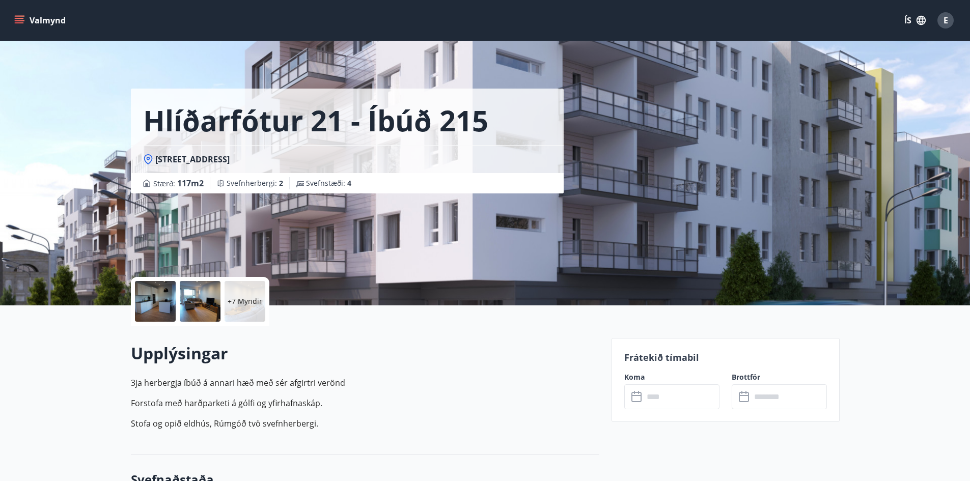
click at [653, 399] on input "text" at bounding box center [681, 396] width 76 height 25
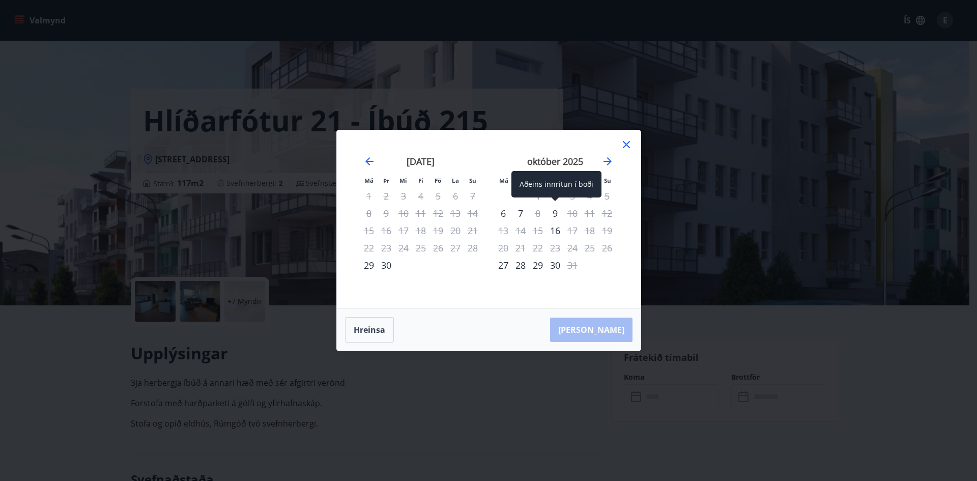
click at [555, 213] on div "9" at bounding box center [555, 213] width 17 height 17
click at [625, 144] on icon at bounding box center [627, 144] width 12 height 12
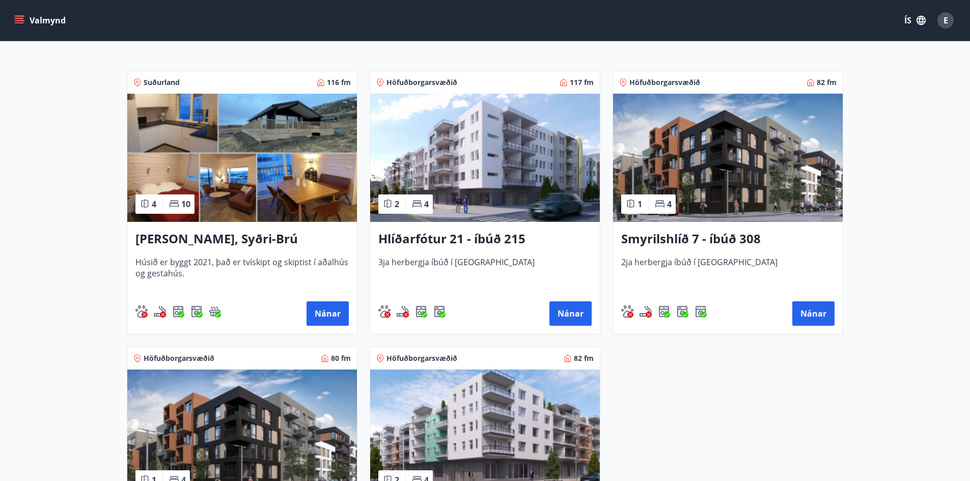
scroll to position [102, 0]
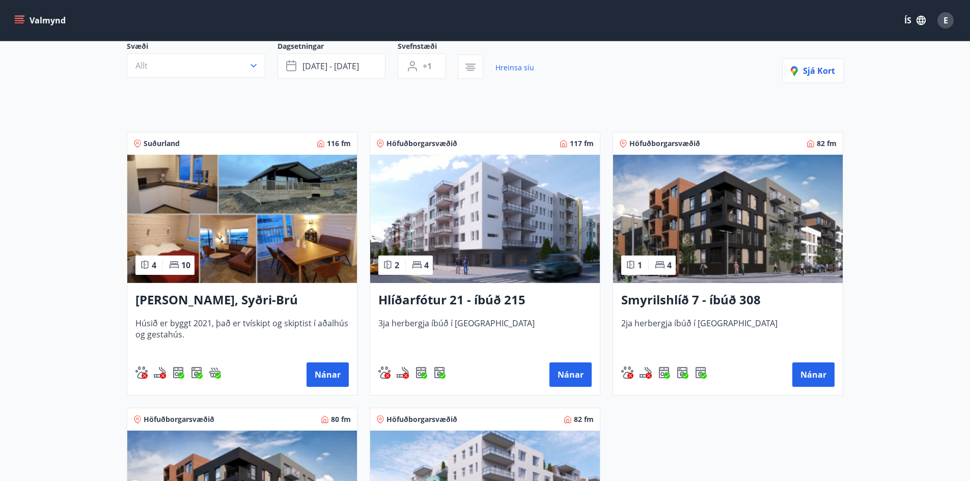
click at [692, 230] on img at bounding box center [728, 219] width 230 height 128
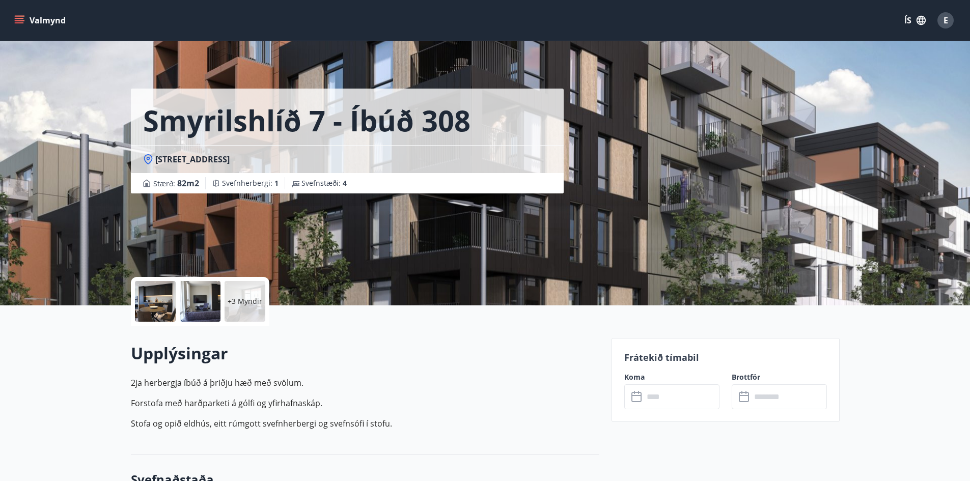
click at [671, 399] on input "text" at bounding box center [681, 396] width 76 height 25
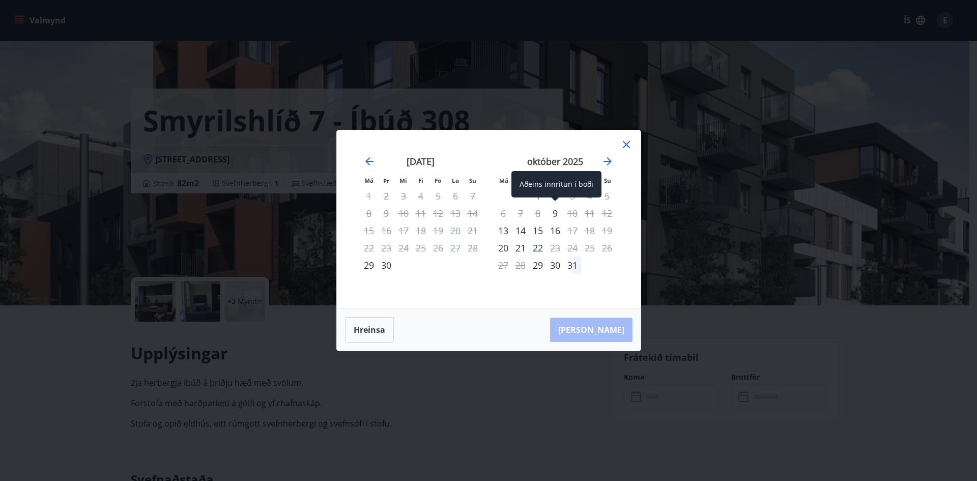
click at [557, 212] on div "9" at bounding box center [555, 213] width 17 height 17
click at [372, 330] on button "Hreinsa" at bounding box center [369, 329] width 49 height 25
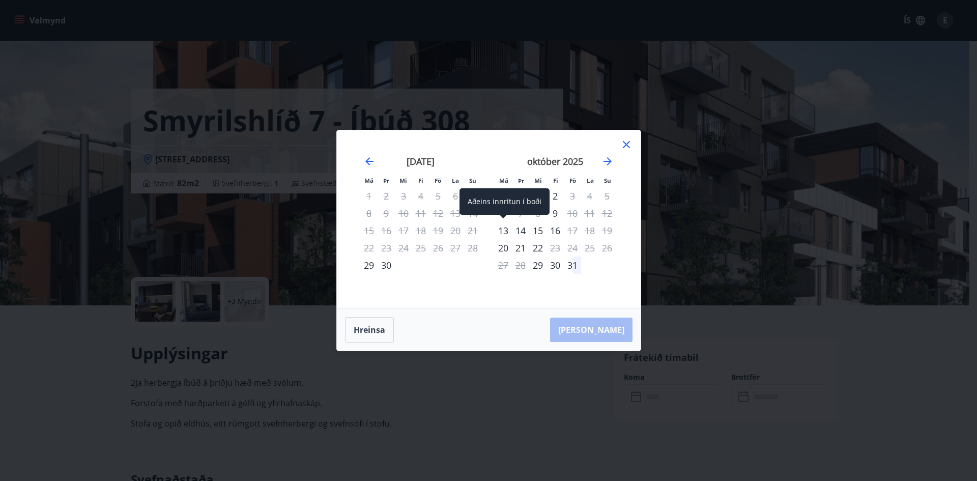
click at [500, 227] on div "13" at bounding box center [503, 230] width 17 height 17
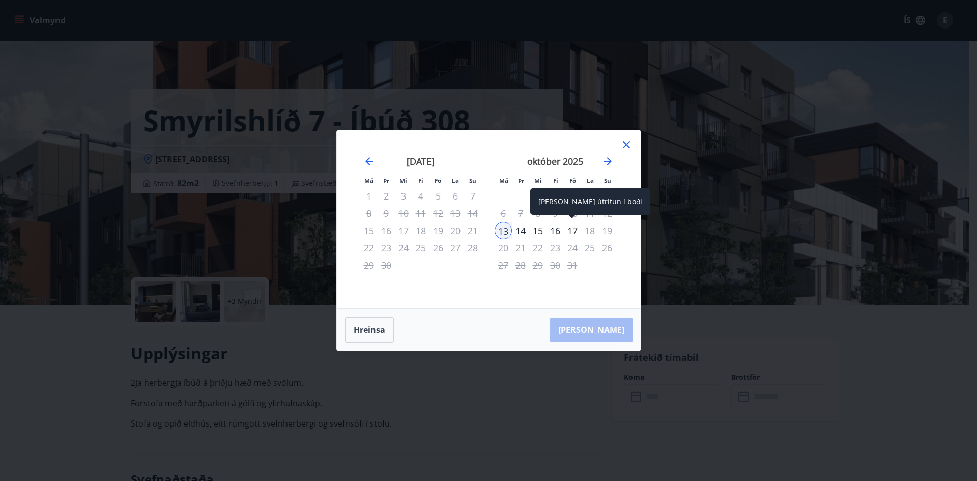
click at [575, 229] on div "17" at bounding box center [572, 230] width 17 height 17
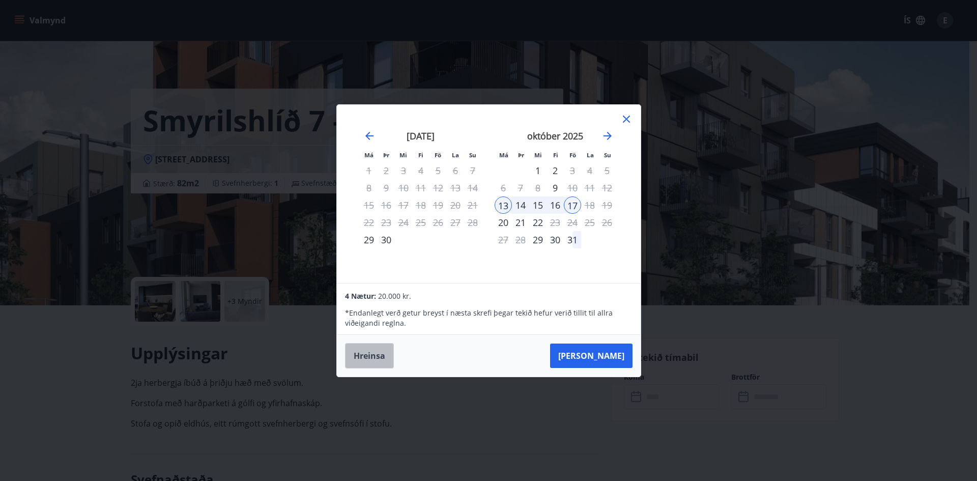
click at [371, 345] on button "Hreinsa" at bounding box center [369, 355] width 49 height 25
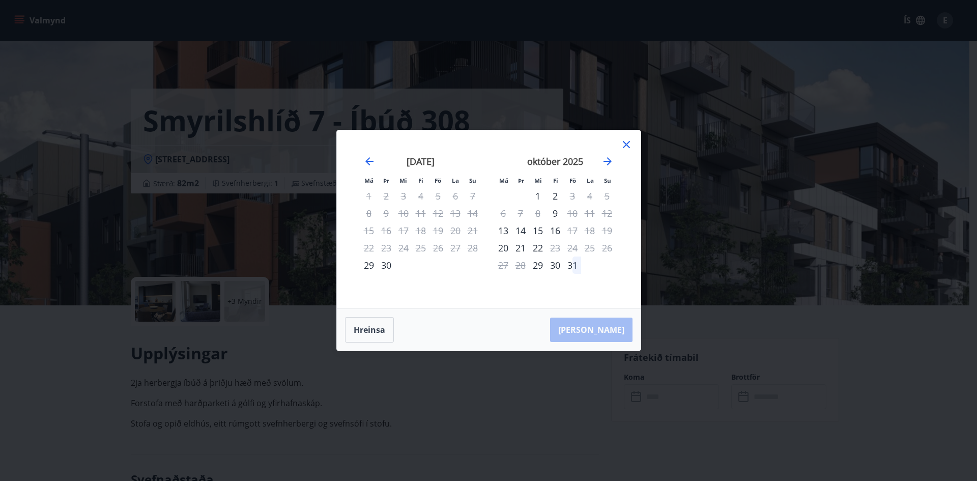
click at [558, 230] on div "16" at bounding box center [555, 230] width 17 height 17
click at [572, 233] on div "17" at bounding box center [572, 230] width 17 height 17
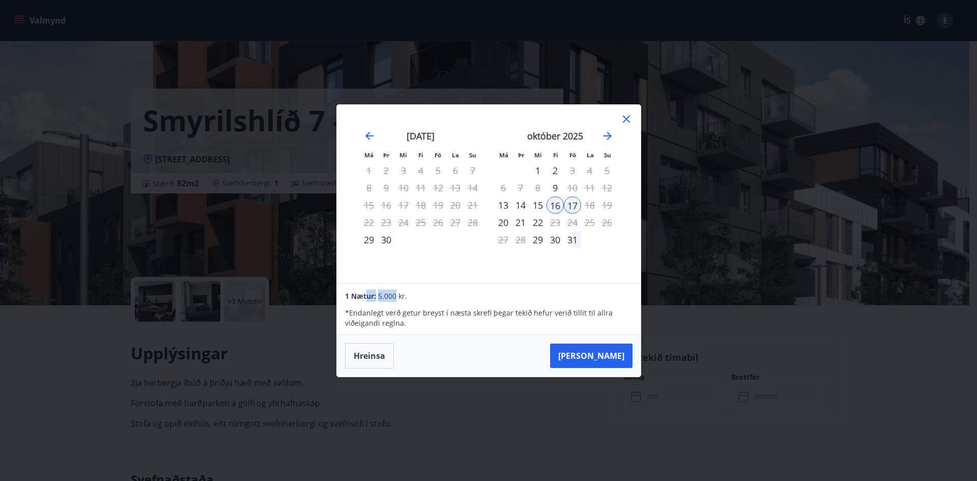
drag, startPoint x: 397, startPoint y: 299, endPoint x: 369, endPoint y: 298, distance: 28.0
click at [369, 298] on div "1 Nætur: 5.000 kr." at bounding box center [488, 296] width 287 height 12
click at [426, 301] on div "1 Nætur: 5.000 kr." at bounding box center [488, 296] width 287 height 12
click at [626, 119] on icon at bounding box center [626, 119] width 7 height 7
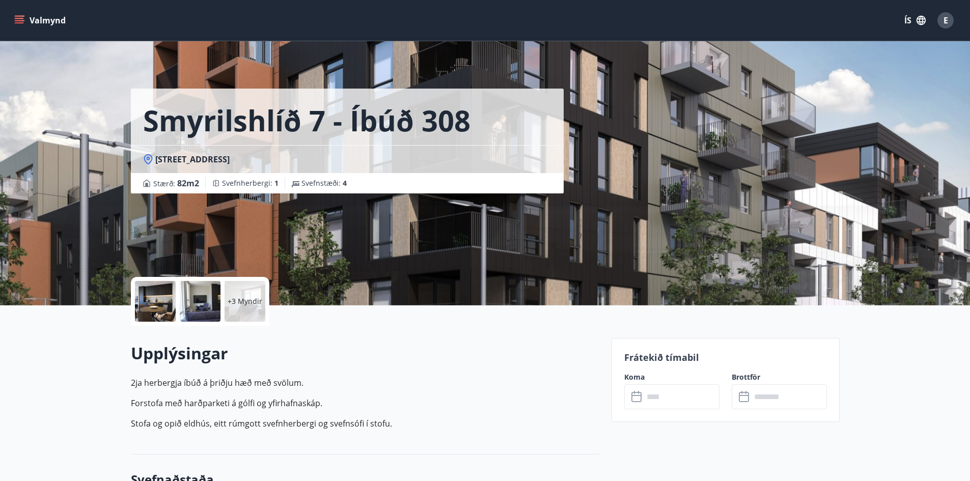
click at [168, 304] on div at bounding box center [155, 301] width 41 height 41
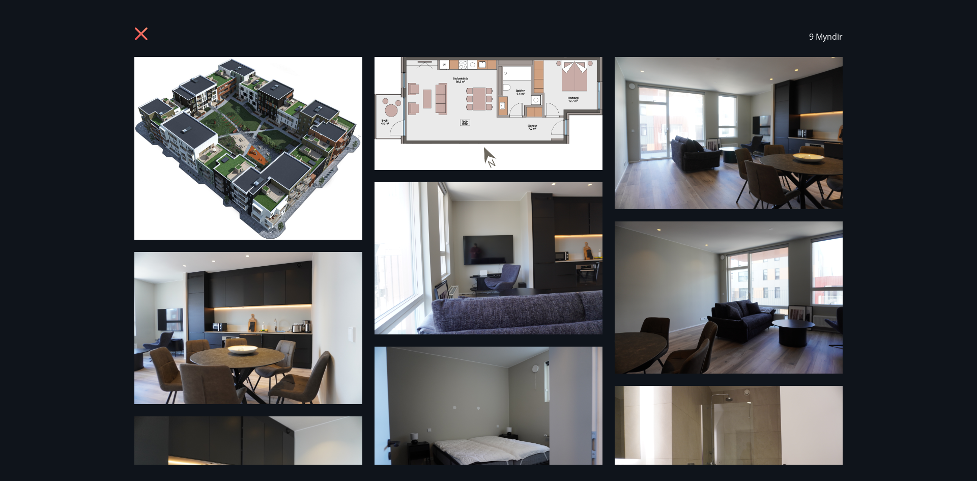
click at [157, 31] on div "9 Myndir" at bounding box center [488, 36] width 709 height 41
click at [135, 44] on div at bounding box center [142, 36] width 16 height 19
click at [138, 35] on icon at bounding box center [142, 35] width 16 height 16
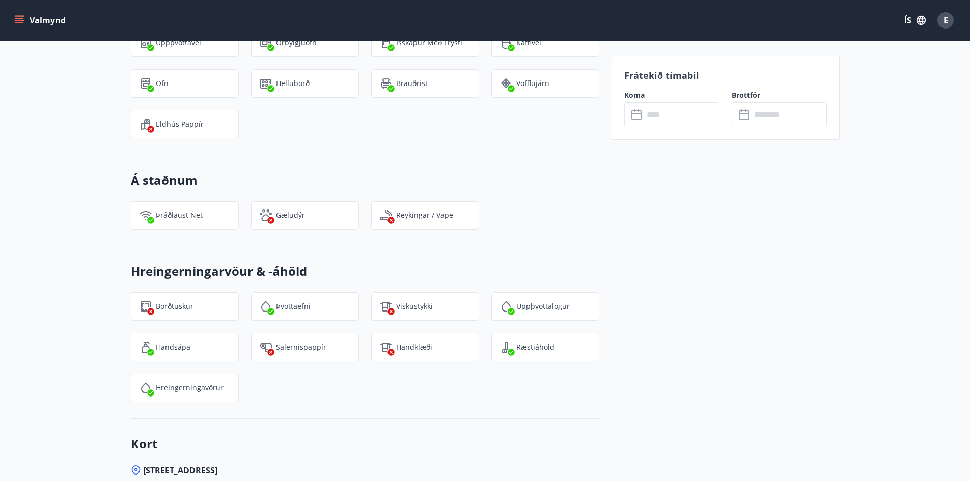
scroll to position [865, 0]
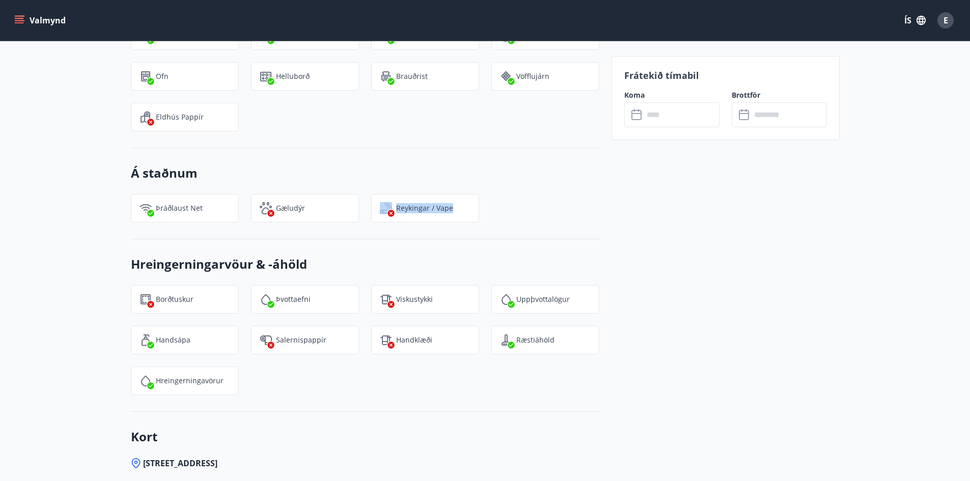
drag, startPoint x: 455, startPoint y: 208, endPoint x: 368, endPoint y: 207, distance: 87.6
click at [380, 207] on div "Reykingar / Vape" at bounding box center [425, 208] width 108 height 29
click at [668, 187] on div "Frátekið tímabil Koma ​ ​ Brottför ​ ​" at bounding box center [725, 141] width 228 height 1336
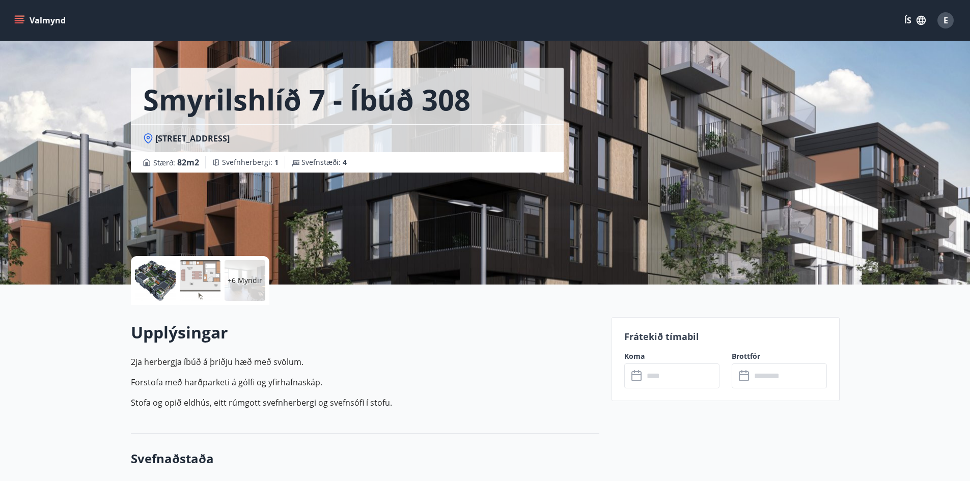
scroll to position [0, 0]
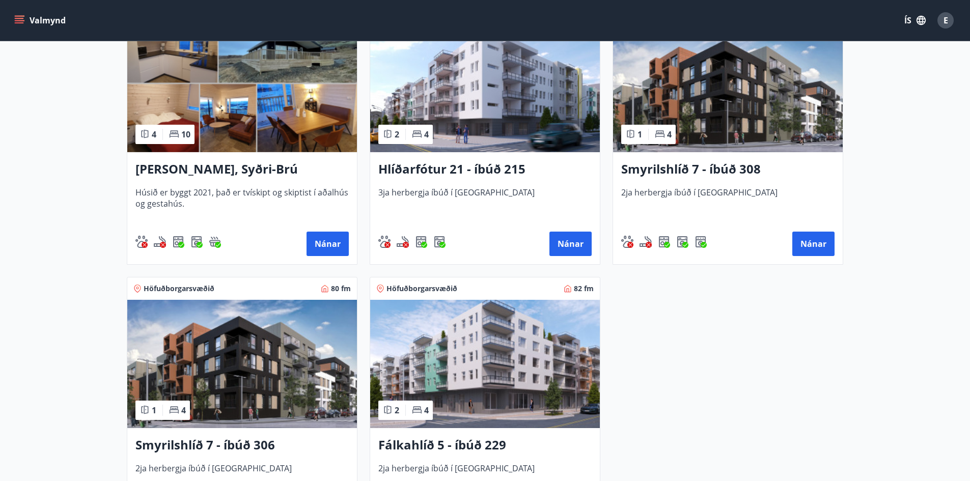
scroll to position [256, 0]
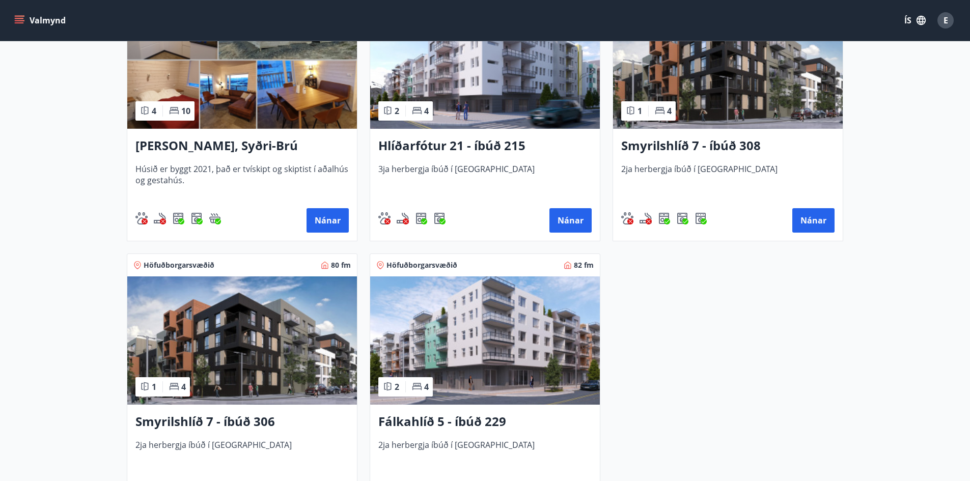
drag, startPoint x: 267, startPoint y: 334, endPoint x: 74, endPoint y: 379, distance: 198.7
click at [74, 379] on main "Framboð Svæði Allt Dagsetningar [DATE] - [DATE] Svefnstæði +1 Hreinsa síu Sjá k…" at bounding box center [485, 155] width 970 height 741
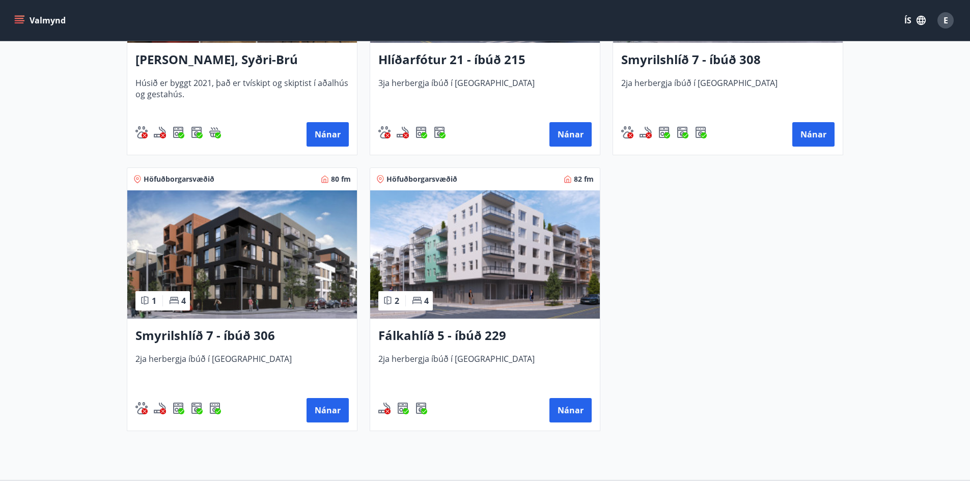
scroll to position [358, 0]
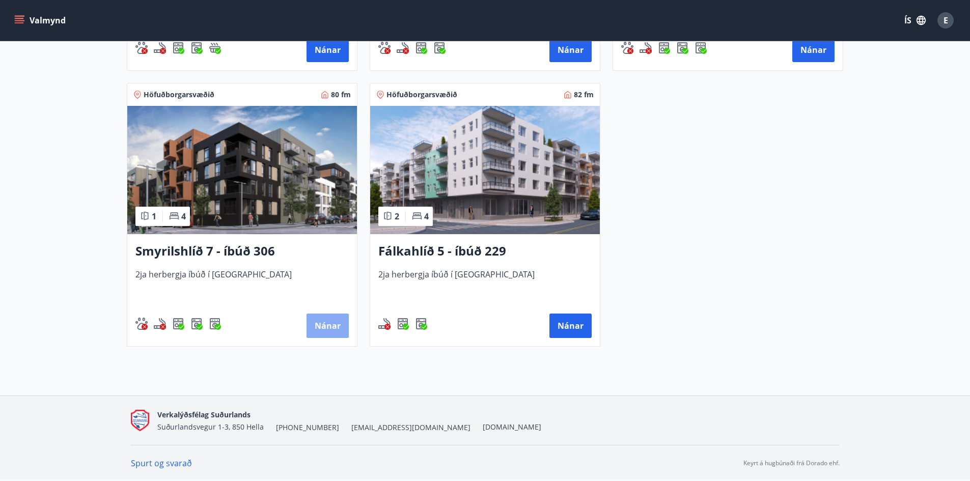
drag, startPoint x: 291, startPoint y: 323, endPoint x: 339, endPoint y: 329, distance: 47.7
click at [339, 329] on button "Nánar" at bounding box center [327, 326] width 42 height 24
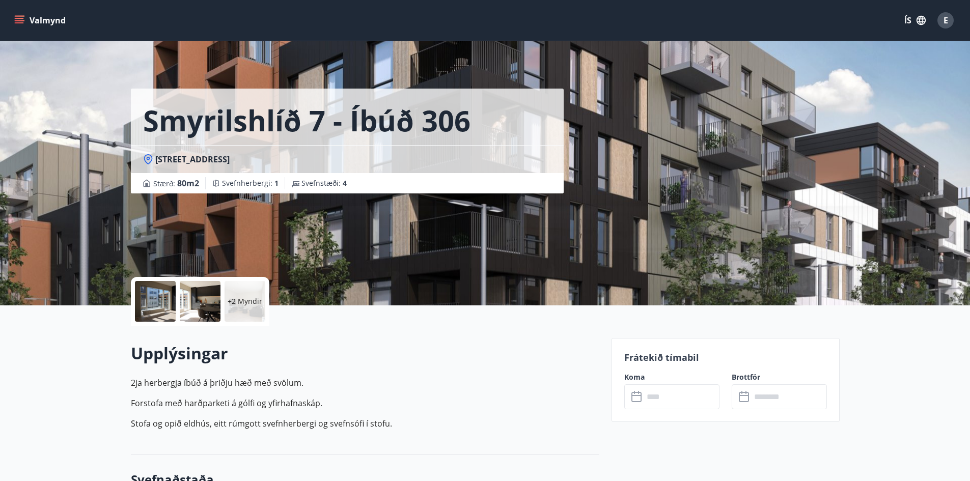
click at [661, 394] on input "text" at bounding box center [681, 396] width 76 height 25
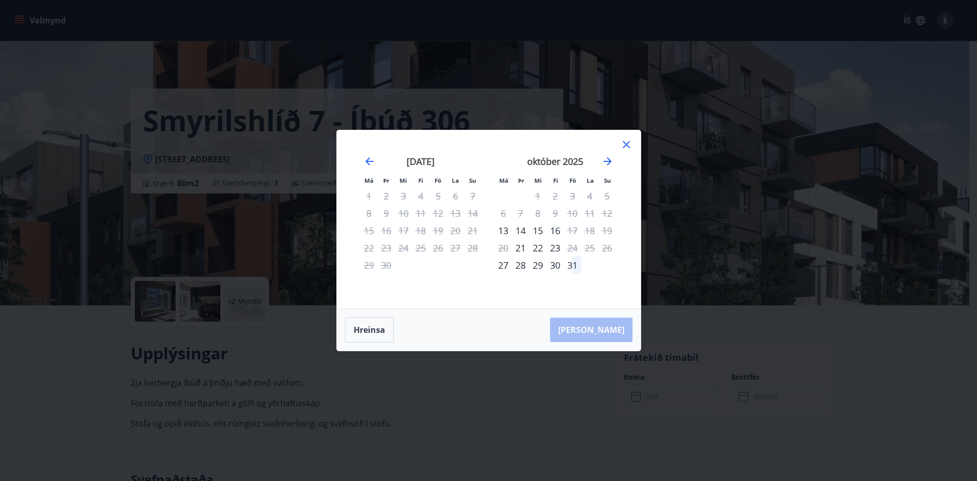
click at [553, 231] on div "16" at bounding box center [555, 230] width 17 height 17
click at [573, 230] on div "17" at bounding box center [572, 230] width 17 height 17
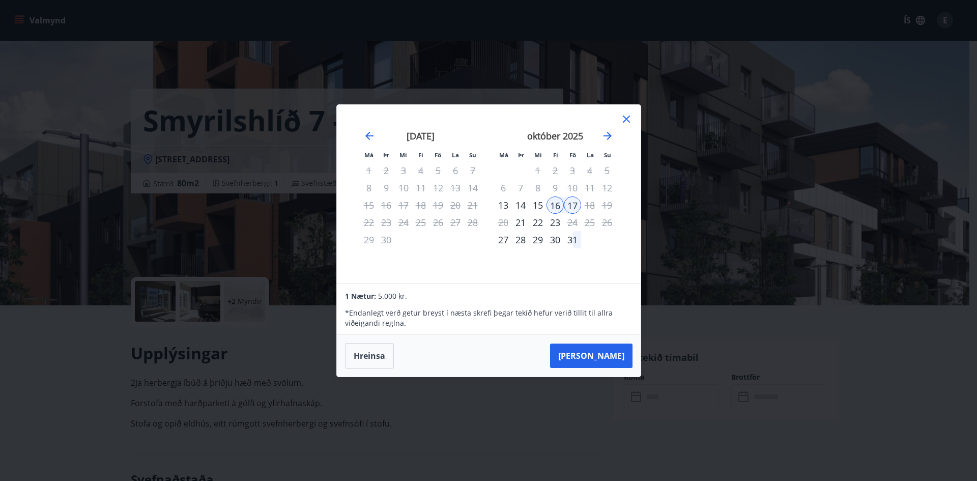
click at [627, 118] on icon at bounding box center [626, 119] width 7 height 7
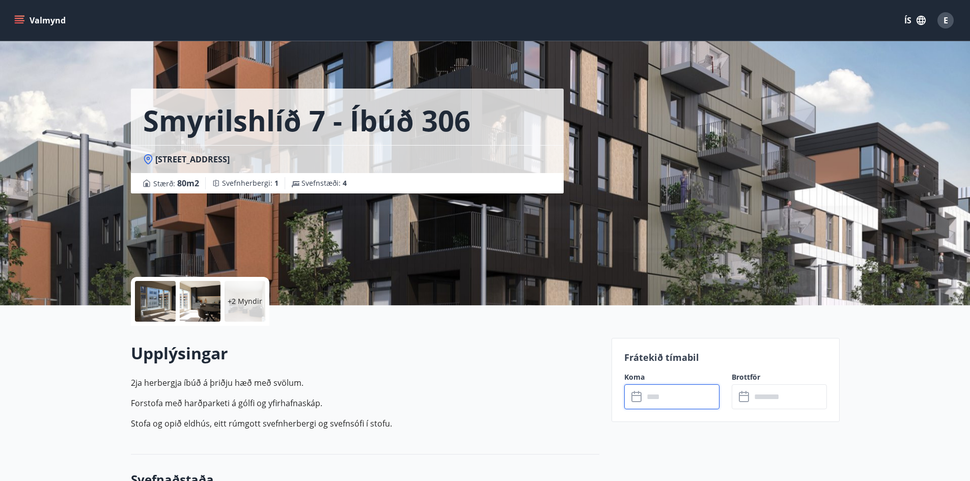
click at [646, 385] on input "text" at bounding box center [681, 396] width 76 height 25
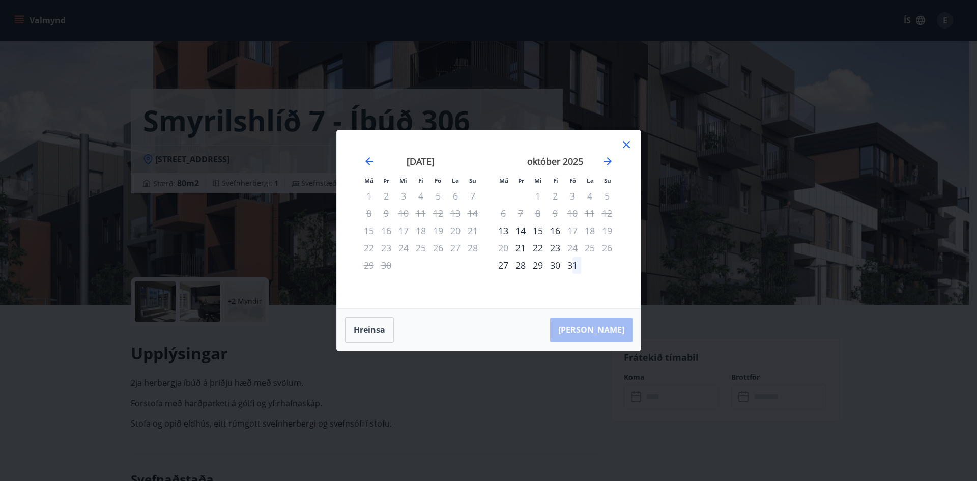
click at [624, 144] on icon at bounding box center [627, 144] width 12 height 12
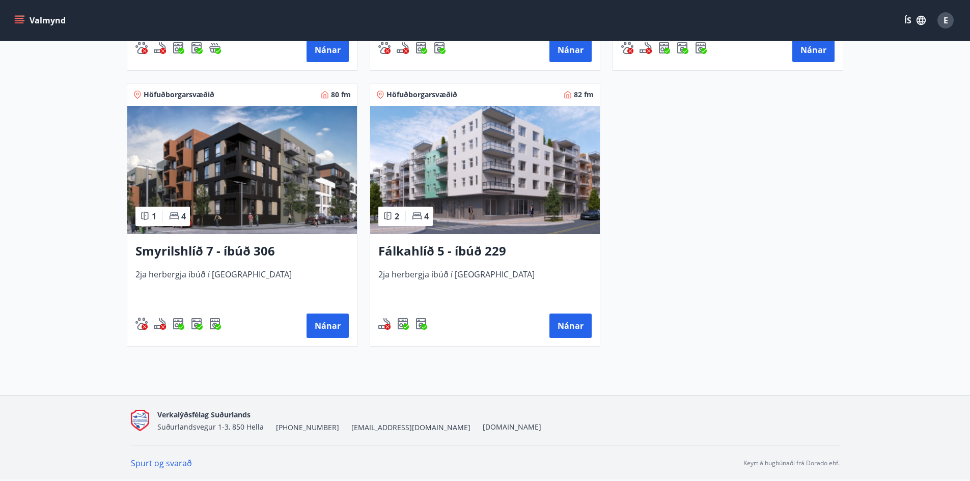
click at [473, 206] on img at bounding box center [485, 170] width 230 height 128
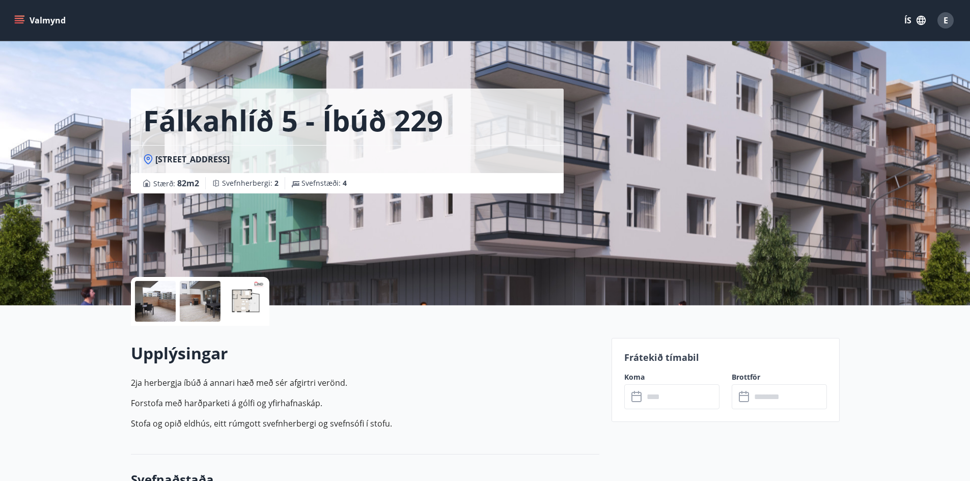
click at [684, 390] on input "text" at bounding box center [681, 396] width 76 height 25
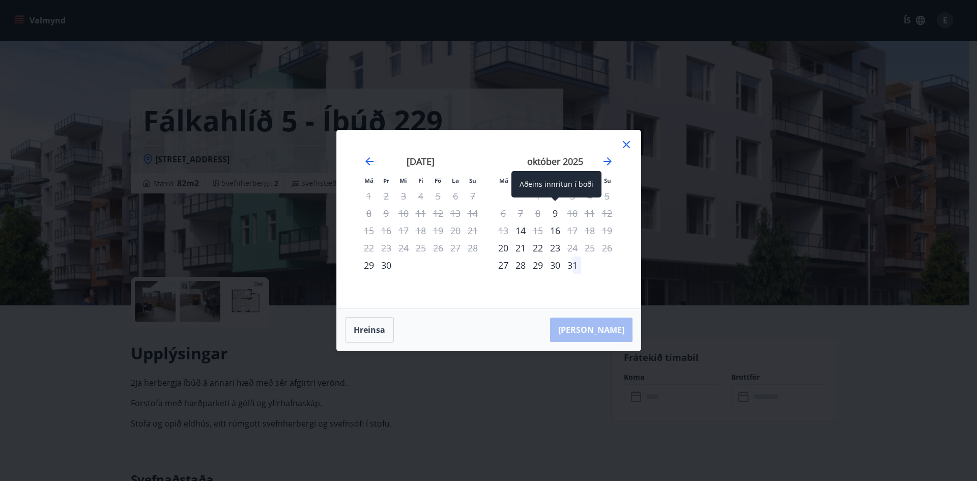
click at [555, 213] on div "9" at bounding box center [555, 213] width 17 height 17
click at [370, 332] on button "Hreinsa" at bounding box center [369, 329] width 49 height 25
click at [554, 234] on div "16" at bounding box center [555, 230] width 17 height 17
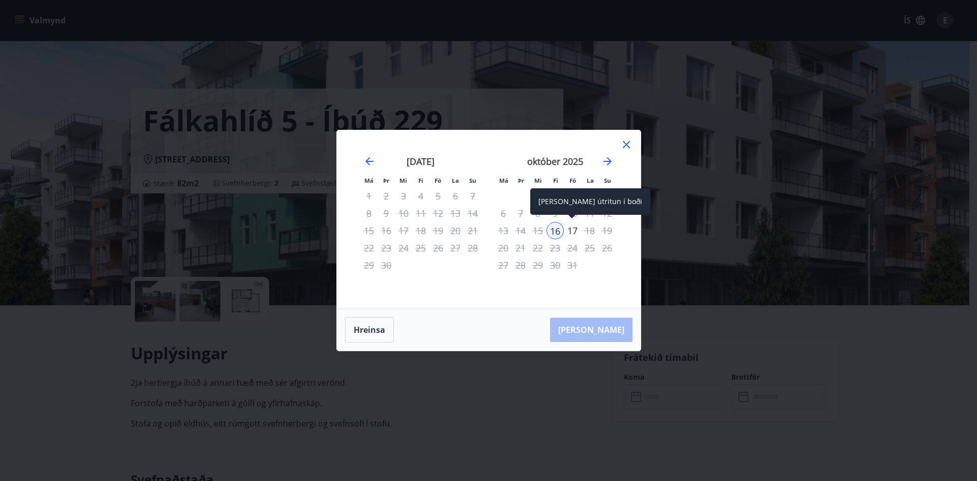
click at [573, 234] on div "17" at bounding box center [572, 230] width 17 height 17
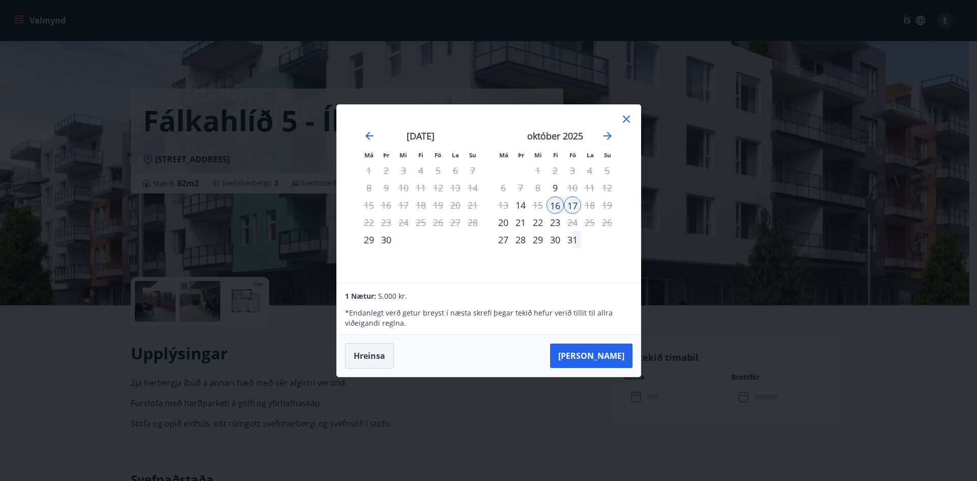
click at [381, 361] on button "Hreinsa" at bounding box center [369, 355] width 49 height 25
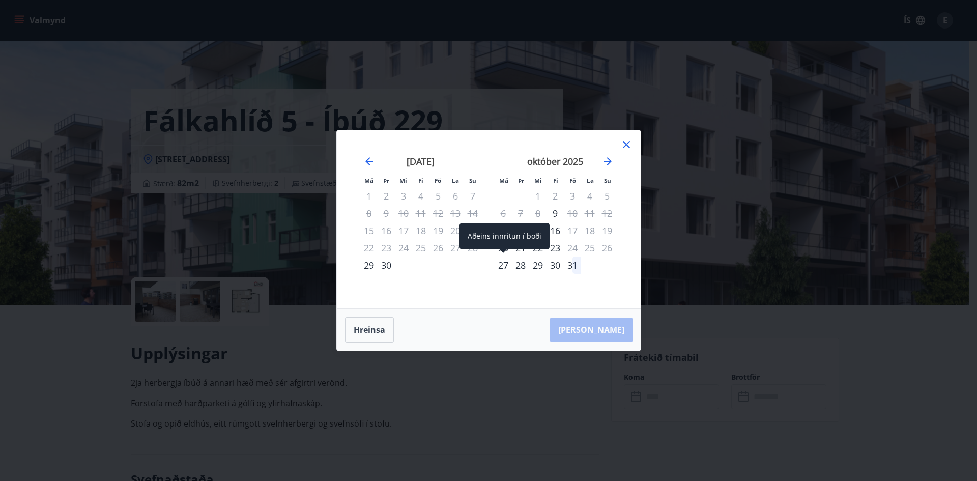
click at [501, 263] on div "27" at bounding box center [503, 265] width 17 height 17
click at [559, 265] on div "30" at bounding box center [555, 265] width 17 height 17
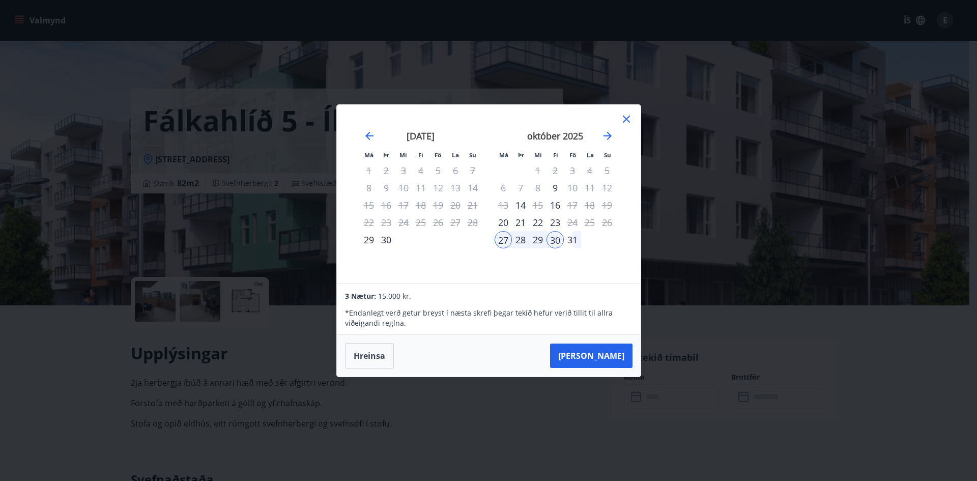
click at [374, 348] on button "Hreinsa" at bounding box center [369, 355] width 49 height 25
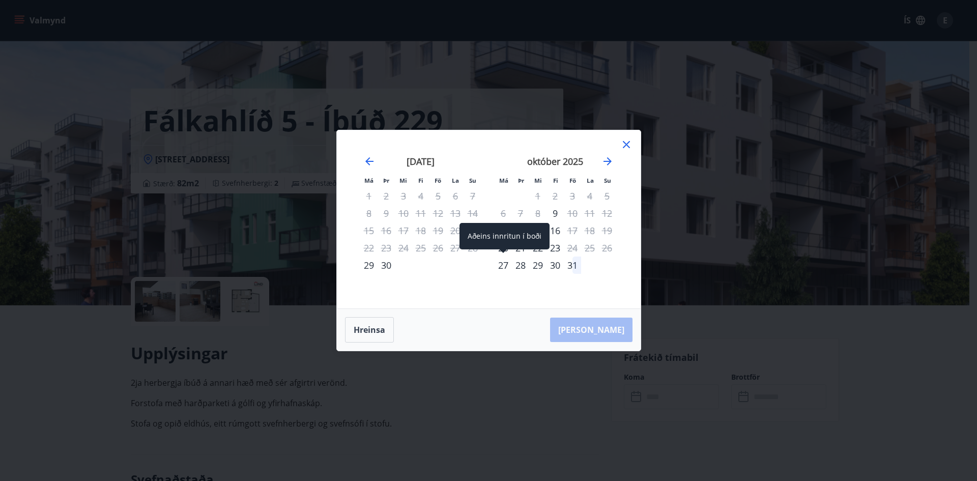
click at [498, 266] on div "27" at bounding box center [503, 265] width 17 height 17
click at [577, 267] on div "31" at bounding box center [572, 265] width 17 height 17
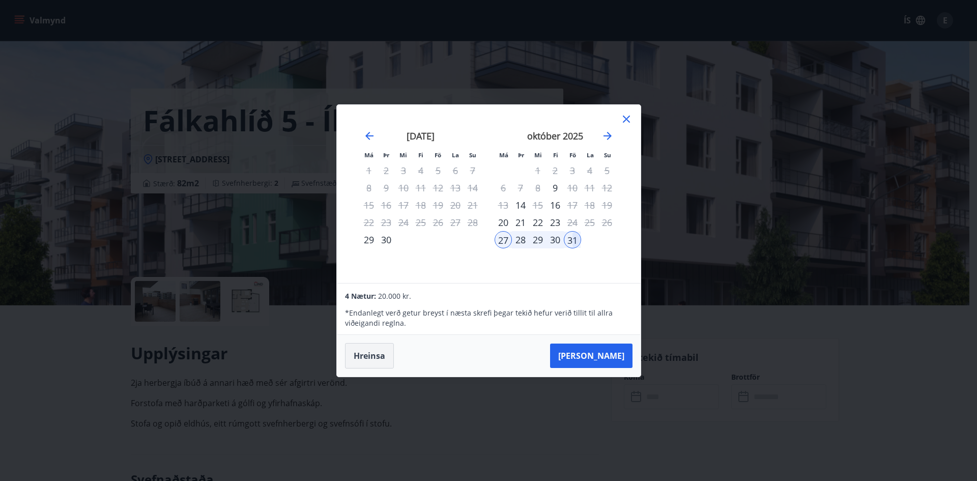
click at [361, 349] on button "Hreinsa" at bounding box center [369, 355] width 49 height 25
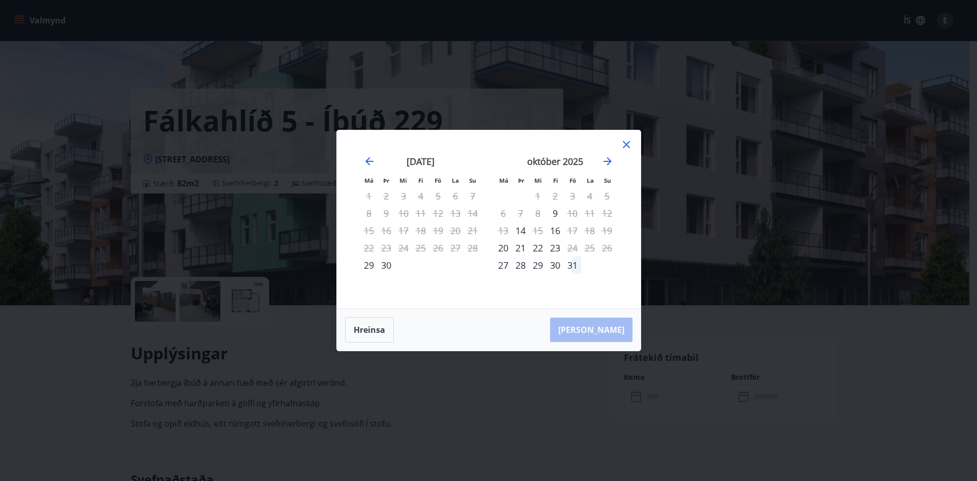
click at [626, 139] on icon at bounding box center [627, 144] width 12 height 12
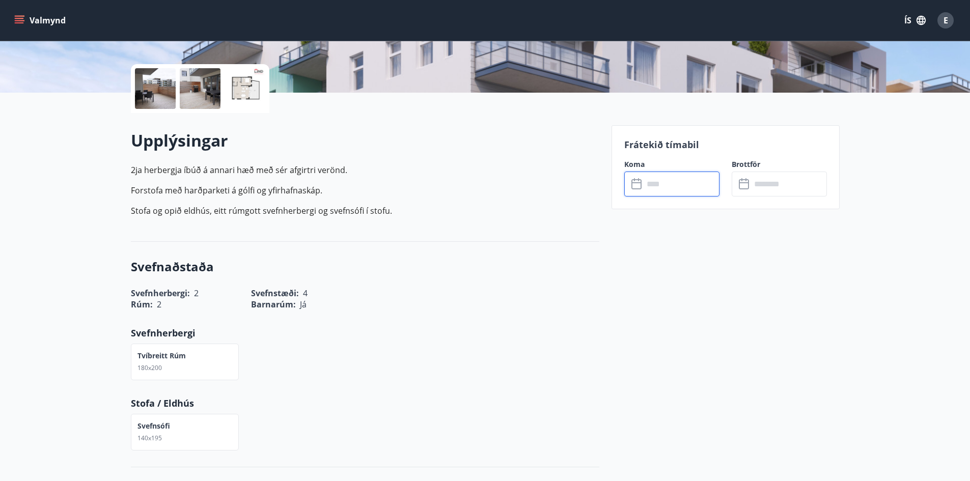
scroll to position [204, 0]
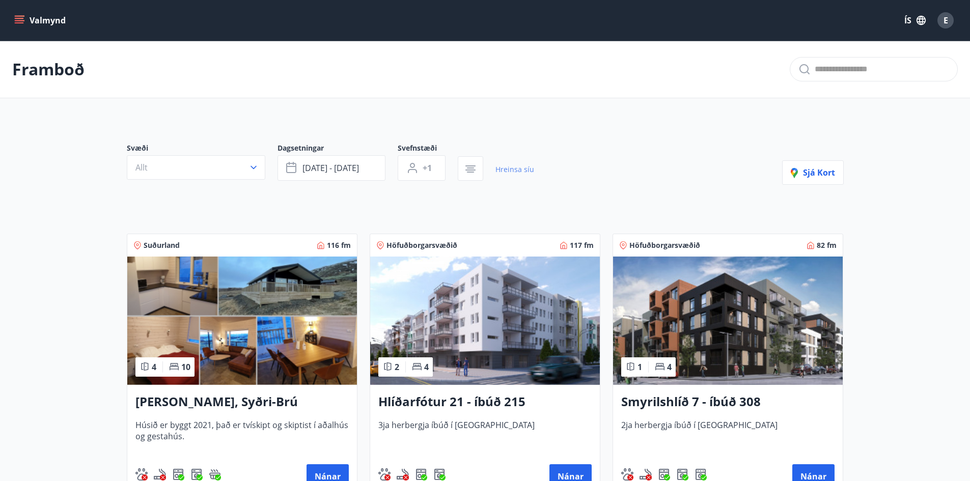
click at [517, 171] on link "Hreinsa síu" at bounding box center [514, 169] width 39 height 22
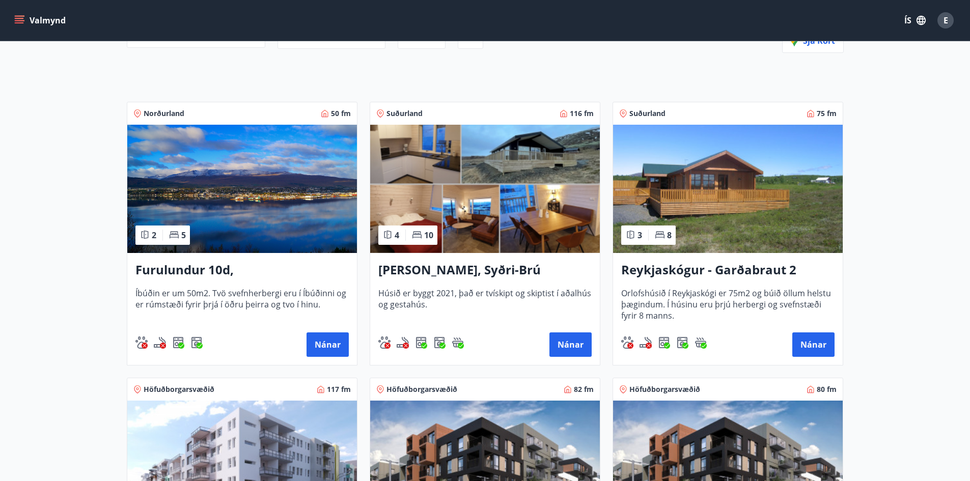
scroll to position [41, 0]
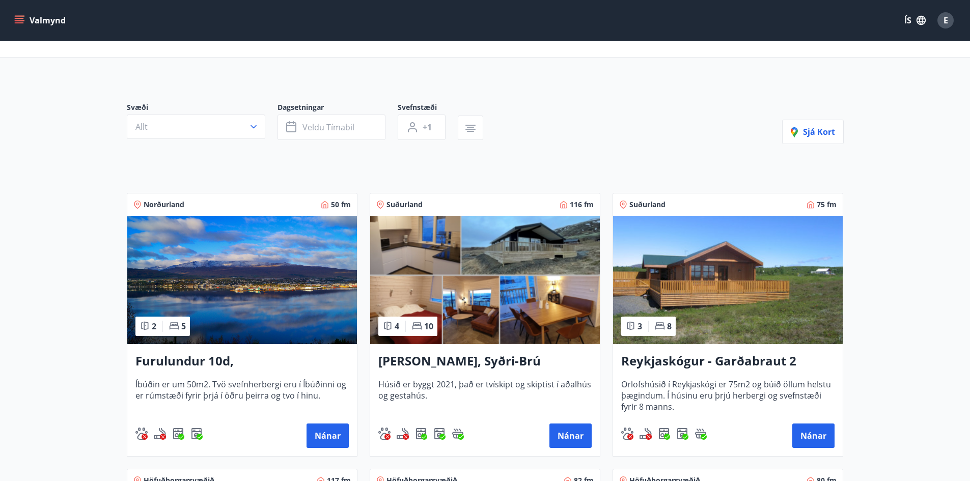
click at [483, 278] on img at bounding box center [485, 280] width 230 height 128
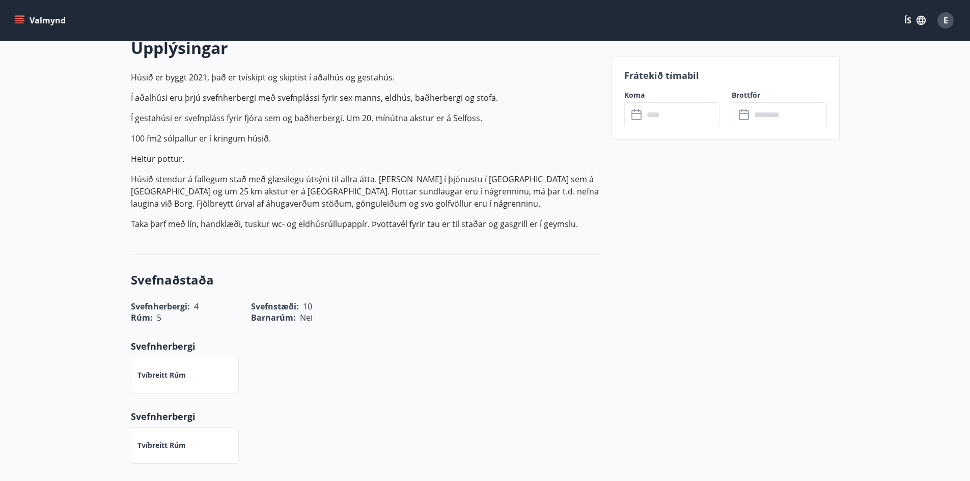
scroll to position [102, 0]
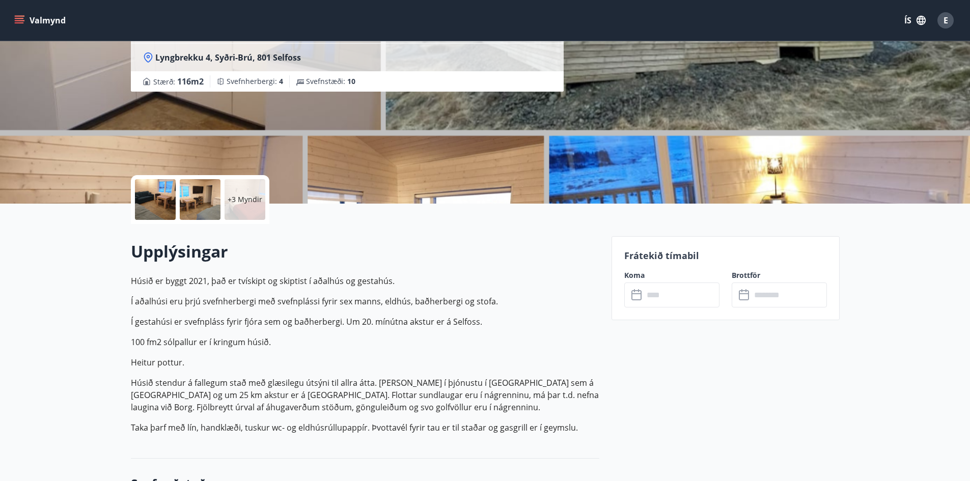
click at [668, 298] on input "text" at bounding box center [681, 295] width 76 height 25
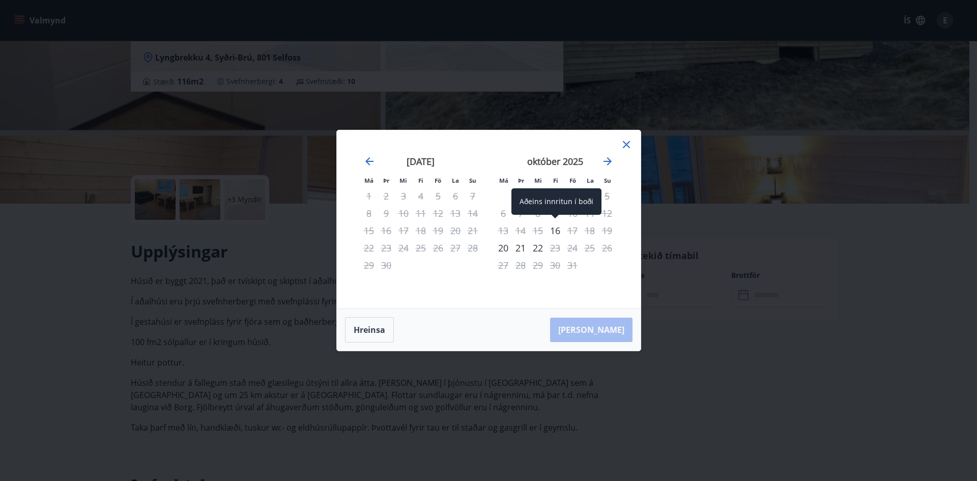
click at [553, 232] on div "16" at bounding box center [555, 230] width 17 height 17
click at [575, 232] on div "17" at bounding box center [572, 230] width 17 height 17
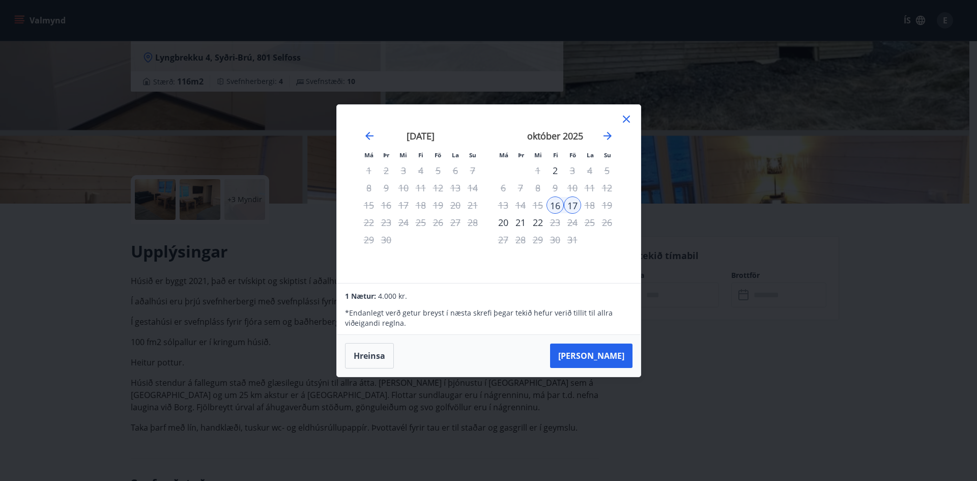
click at [624, 116] on icon at bounding box center [626, 119] width 7 height 7
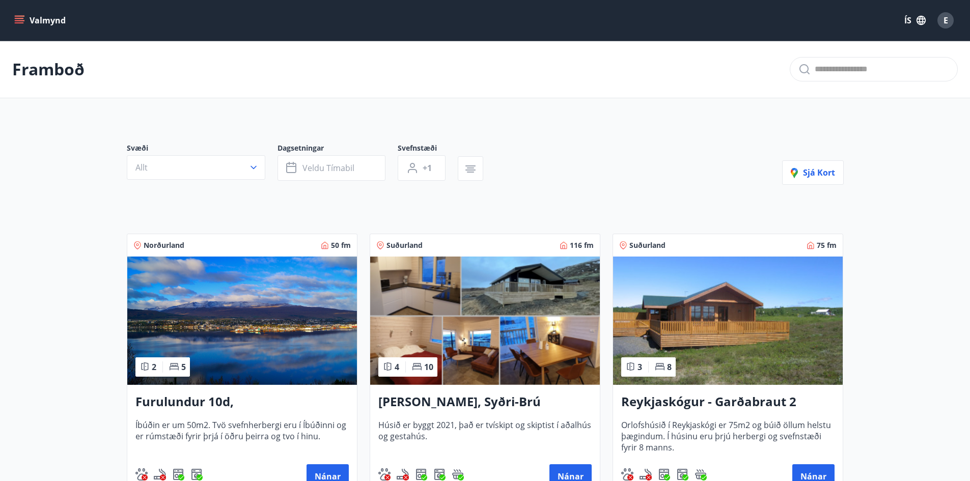
click at [185, 286] on img at bounding box center [242, 321] width 230 height 128
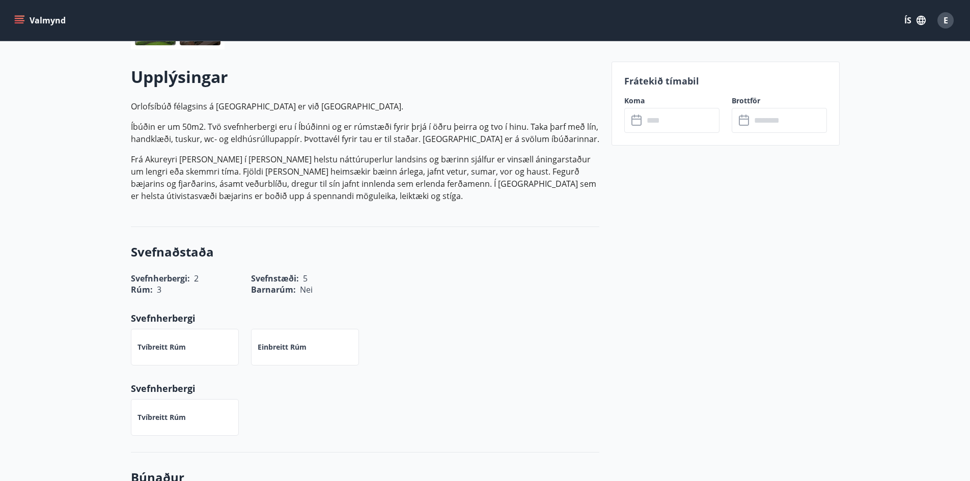
scroll to position [356, 0]
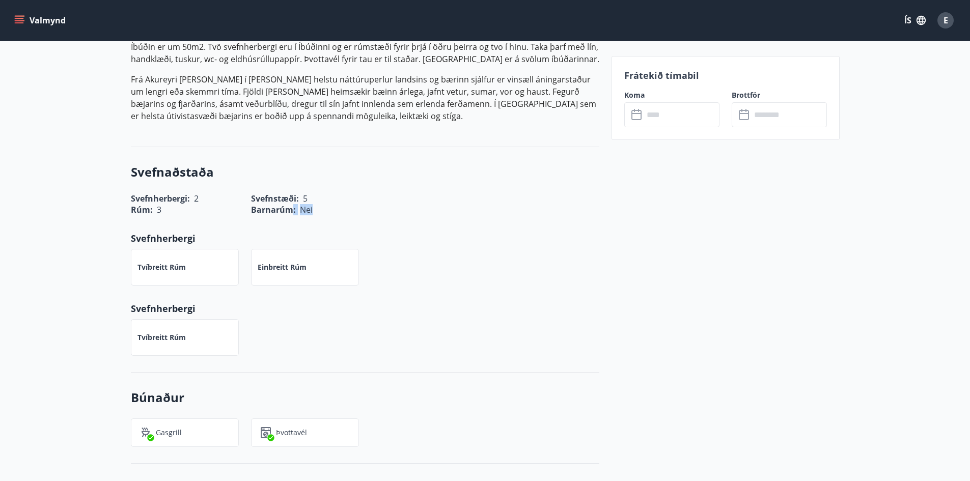
drag, startPoint x: 311, startPoint y: 201, endPoint x: 297, endPoint y: 200, distance: 13.8
click at [292, 200] on div "Barnarúm : Nei" at bounding box center [299, 203] width 120 height 23
click at [303, 200] on div "Barnarúm : Nei" at bounding box center [299, 203] width 120 height 23
click at [304, 199] on div "Barnarúm : Nei" at bounding box center [299, 203] width 120 height 23
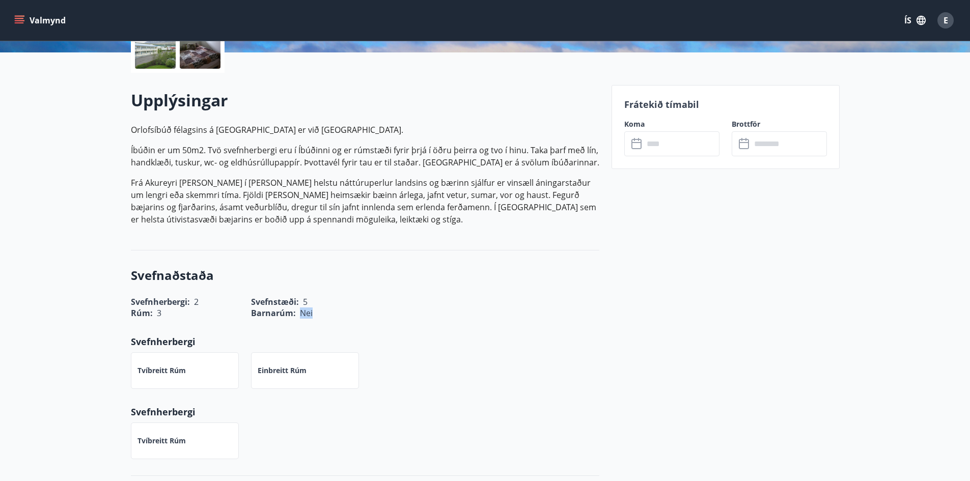
scroll to position [153, 0]
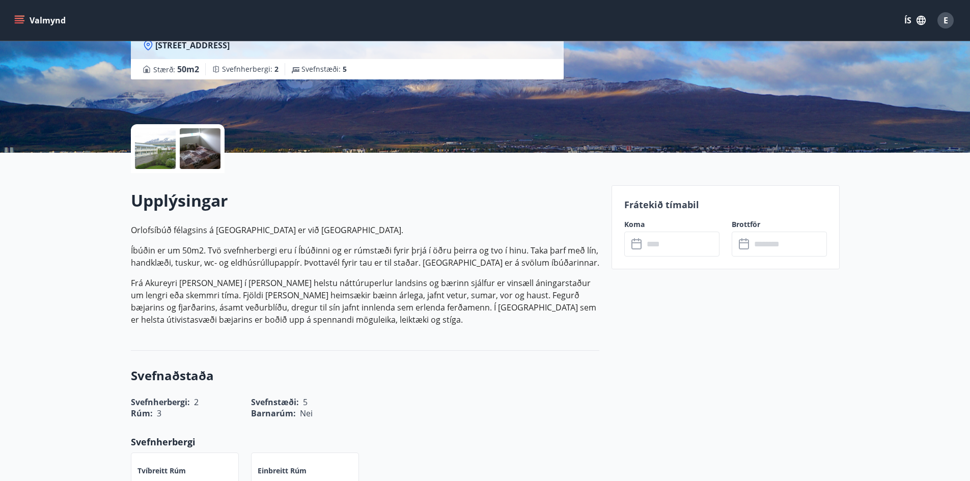
click at [480, 249] on p "Íbúðin er um 50m2. Tvö svefnherbergi eru í Íbúðinni og er rúmstæði fyrir þrjá í…" at bounding box center [365, 256] width 468 height 24
click at [656, 255] on input "text" at bounding box center [681, 244] width 76 height 25
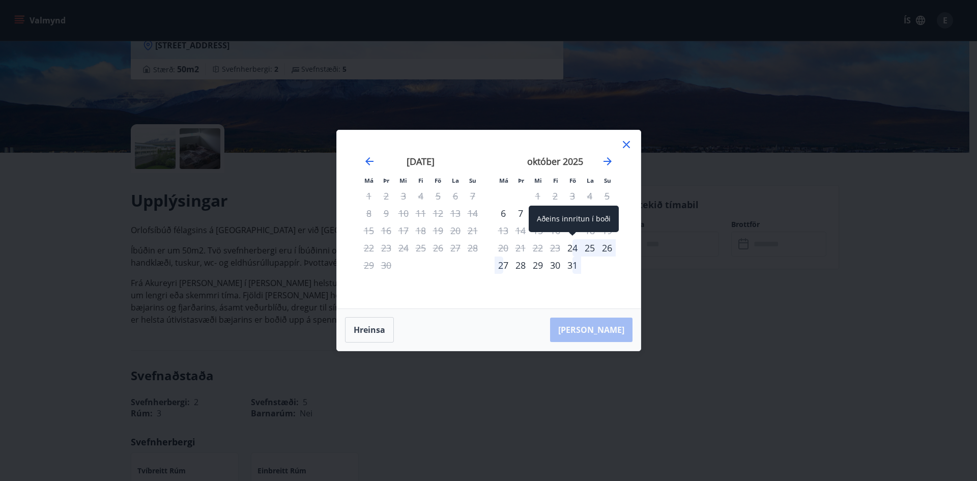
click at [573, 249] on div "24" at bounding box center [572, 247] width 17 height 17
click at [507, 265] on div "27" at bounding box center [503, 265] width 17 height 17
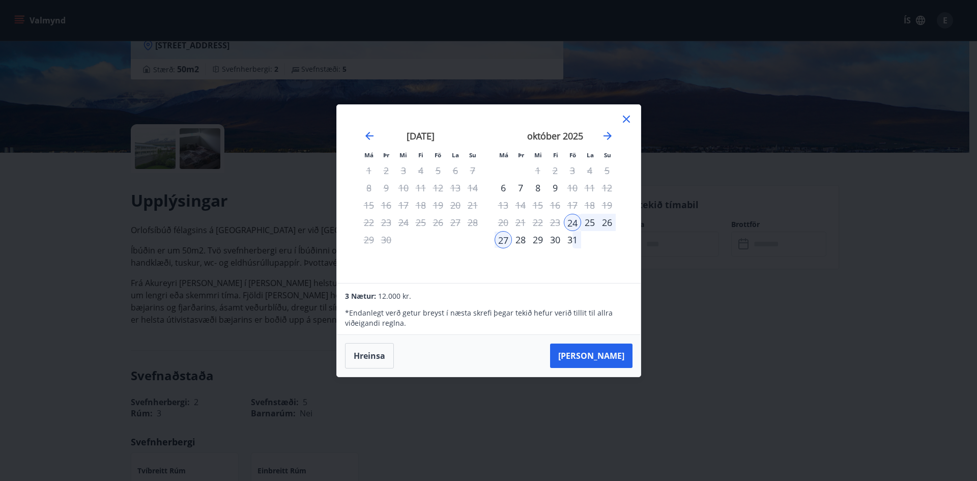
click at [624, 115] on icon at bounding box center [627, 119] width 12 height 12
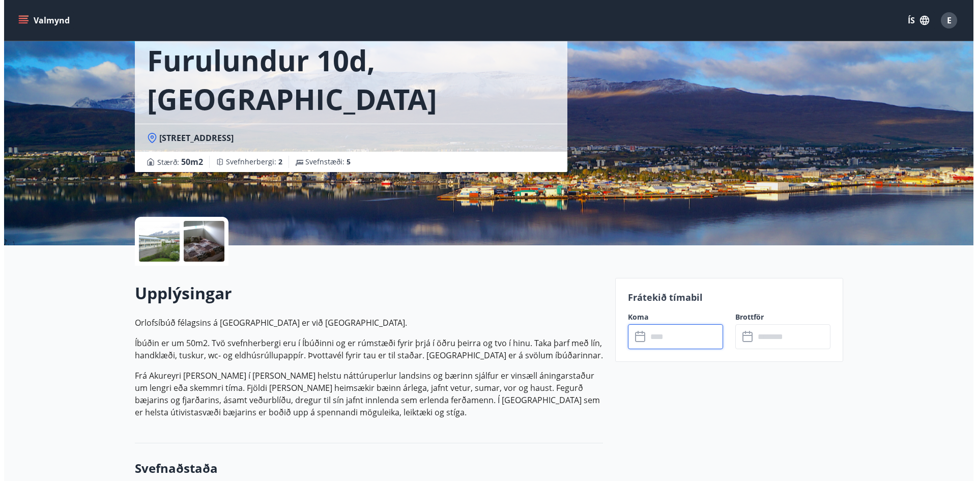
scroll to position [0, 0]
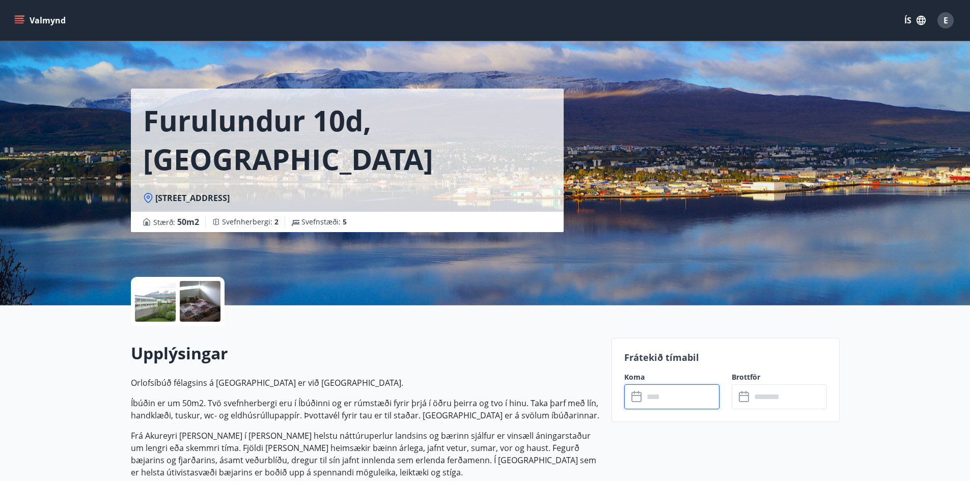
click at [692, 400] on input "text" at bounding box center [681, 396] width 76 height 25
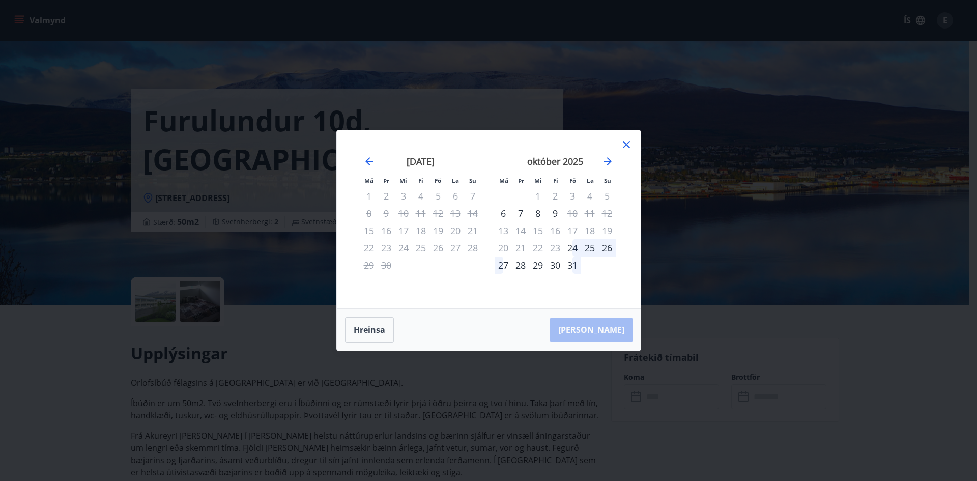
drag, startPoint x: 520, startPoint y: 264, endPoint x: 542, endPoint y: 265, distance: 21.9
click at [520, 264] on div "28" at bounding box center [520, 265] width 17 height 17
click at [551, 265] on div "30" at bounding box center [555, 265] width 17 height 17
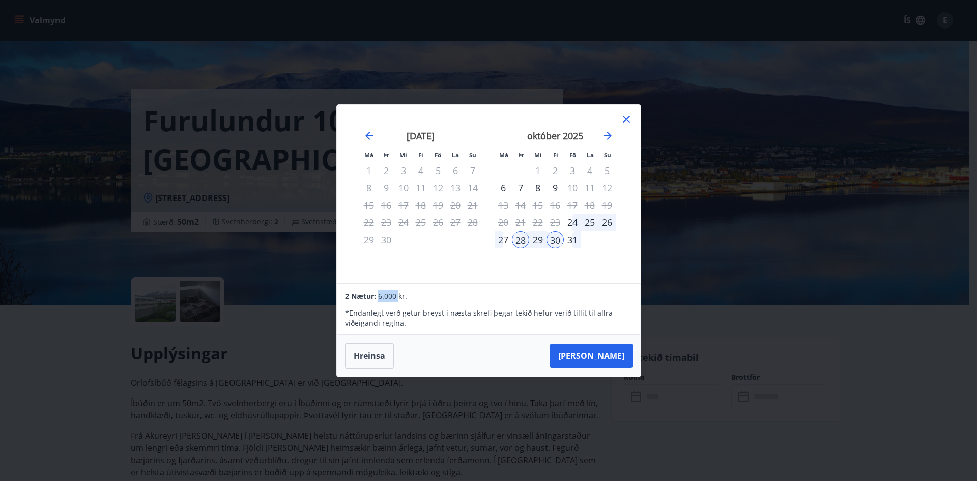
drag, startPoint x: 379, startPoint y: 297, endPoint x: 400, endPoint y: 295, distance: 20.5
click at [400, 295] on span "6.000 kr." at bounding box center [392, 296] width 29 height 10
click at [404, 296] on span "6.000 kr." at bounding box center [392, 296] width 29 height 10
drag, startPoint x: 398, startPoint y: 297, endPoint x: 378, endPoint y: 300, distance: 20.7
click at [378, 300] on div "2 Nætur: 6.000 kr." at bounding box center [488, 296] width 287 height 12
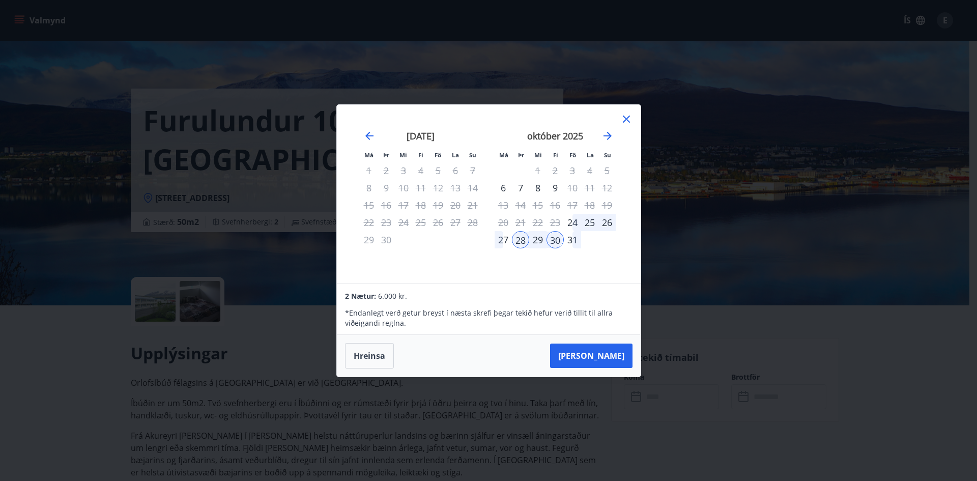
click at [432, 308] on p "* Endanlegt verð getur breyst í næsta skrefi þegar tekið hefur [PERSON_NAME] ti…" at bounding box center [488, 318] width 287 height 20
click at [380, 356] on button "Hreinsa" at bounding box center [369, 355] width 49 height 25
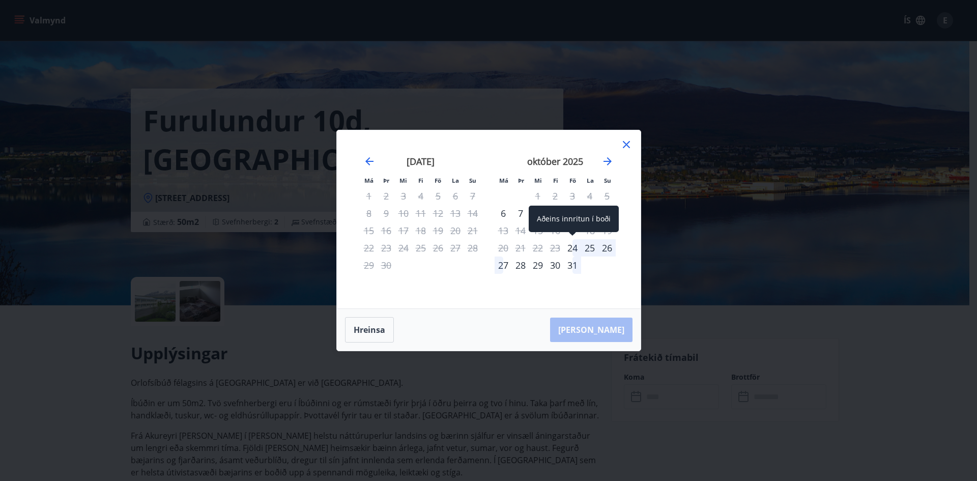
click at [574, 249] on div "24" at bounding box center [572, 247] width 17 height 17
click at [557, 268] on div "30" at bounding box center [555, 265] width 17 height 17
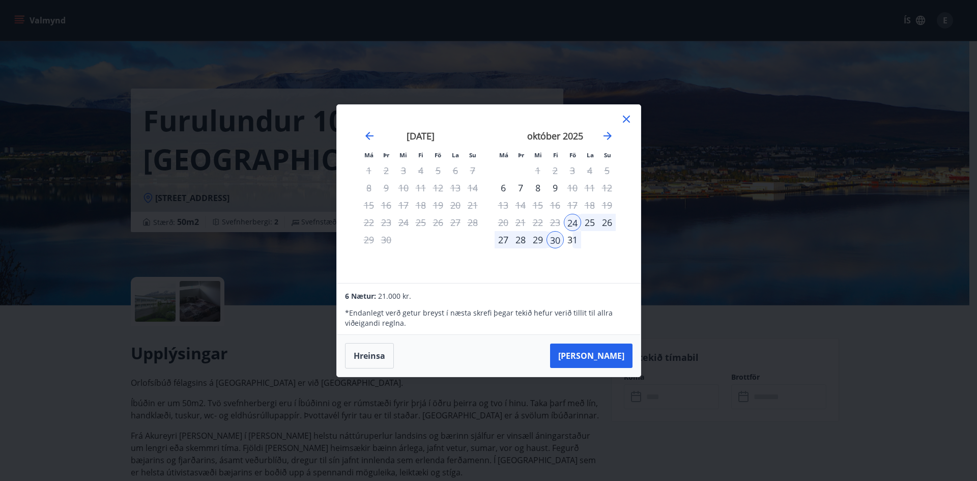
click at [630, 126] on div at bounding box center [627, 120] width 12 height 15
click at [629, 120] on icon at bounding box center [627, 119] width 12 height 12
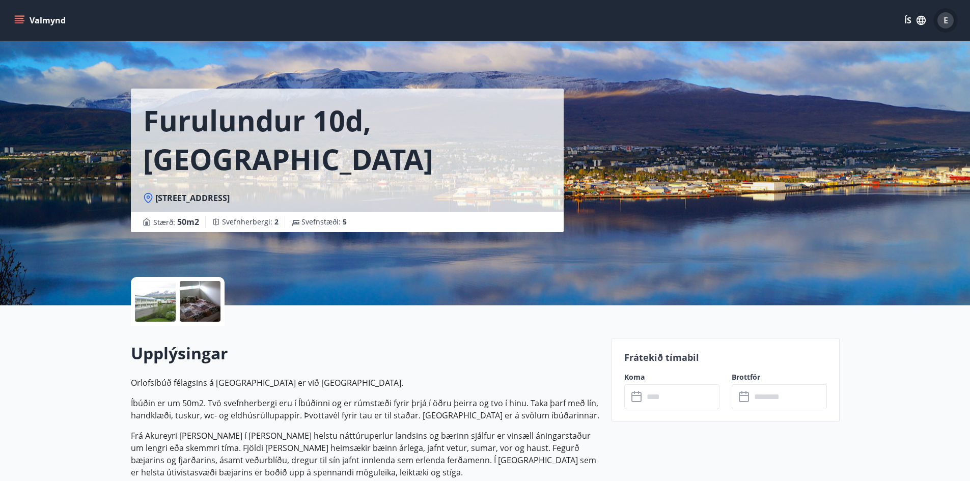
click at [947, 23] on div "E" at bounding box center [945, 20] width 16 height 16
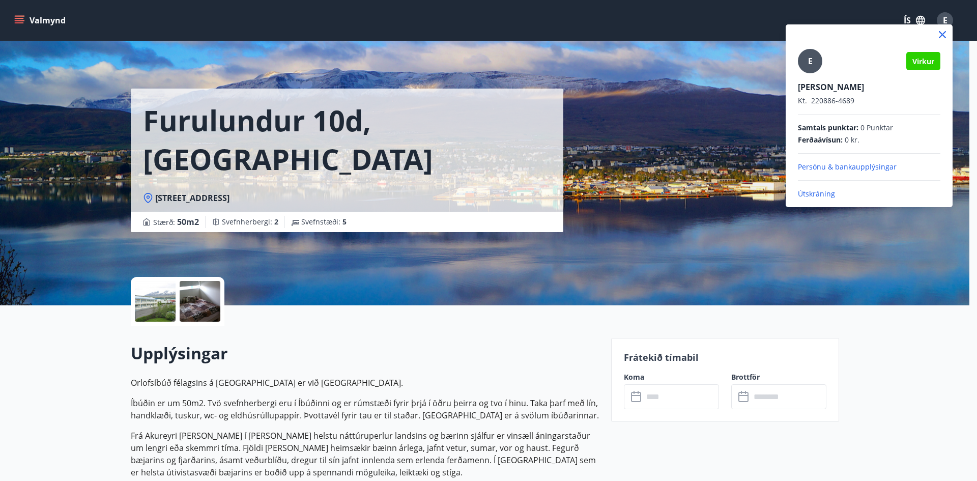
click at [815, 193] on p "Útskráning" at bounding box center [869, 194] width 143 height 10
